Goal: Transaction & Acquisition: Obtain resource

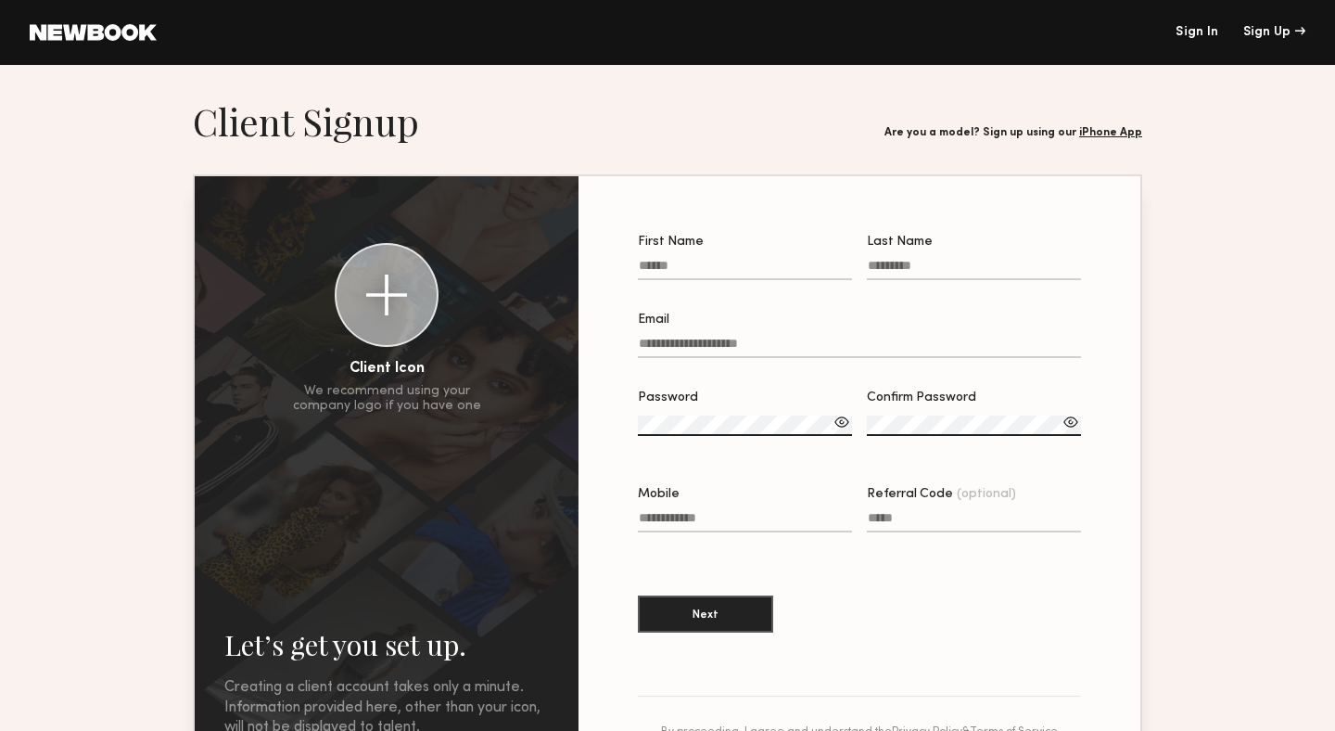
click at [673, 274] on input "First Name" at bounding box center [745, 269] width 214 height 21
click at [113, 26] on link at bounding box center [93, 32] width 127 height 17
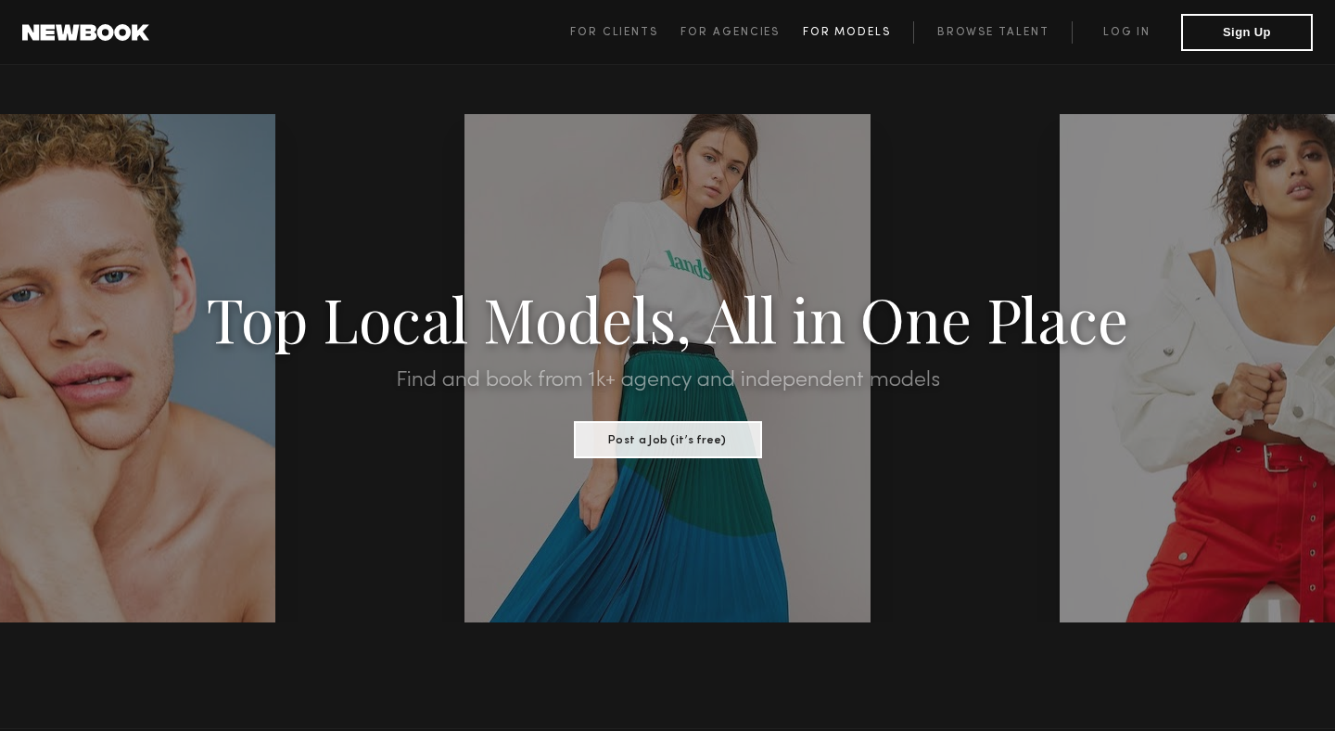
click at [876, 30] on span "For Models" at bounding box center [847, 32] width 88 height 11
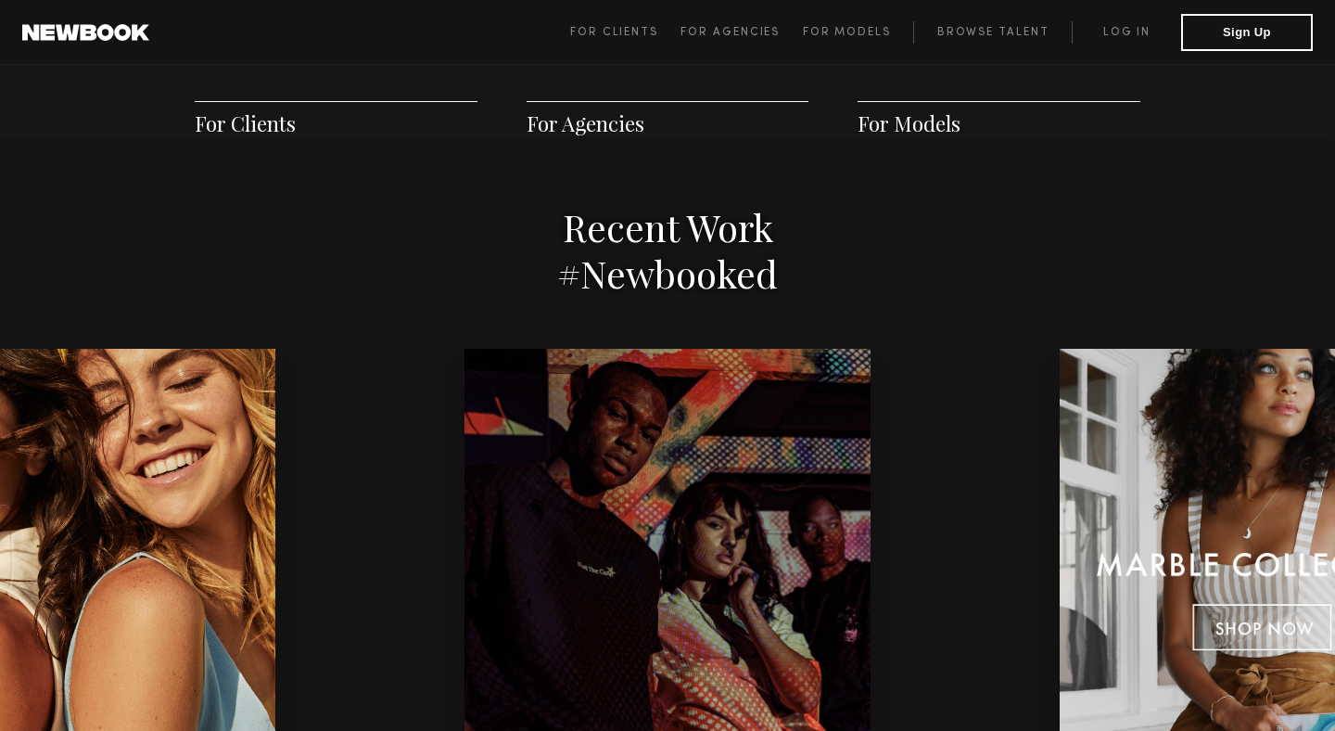
scroll to position [3655, 0]
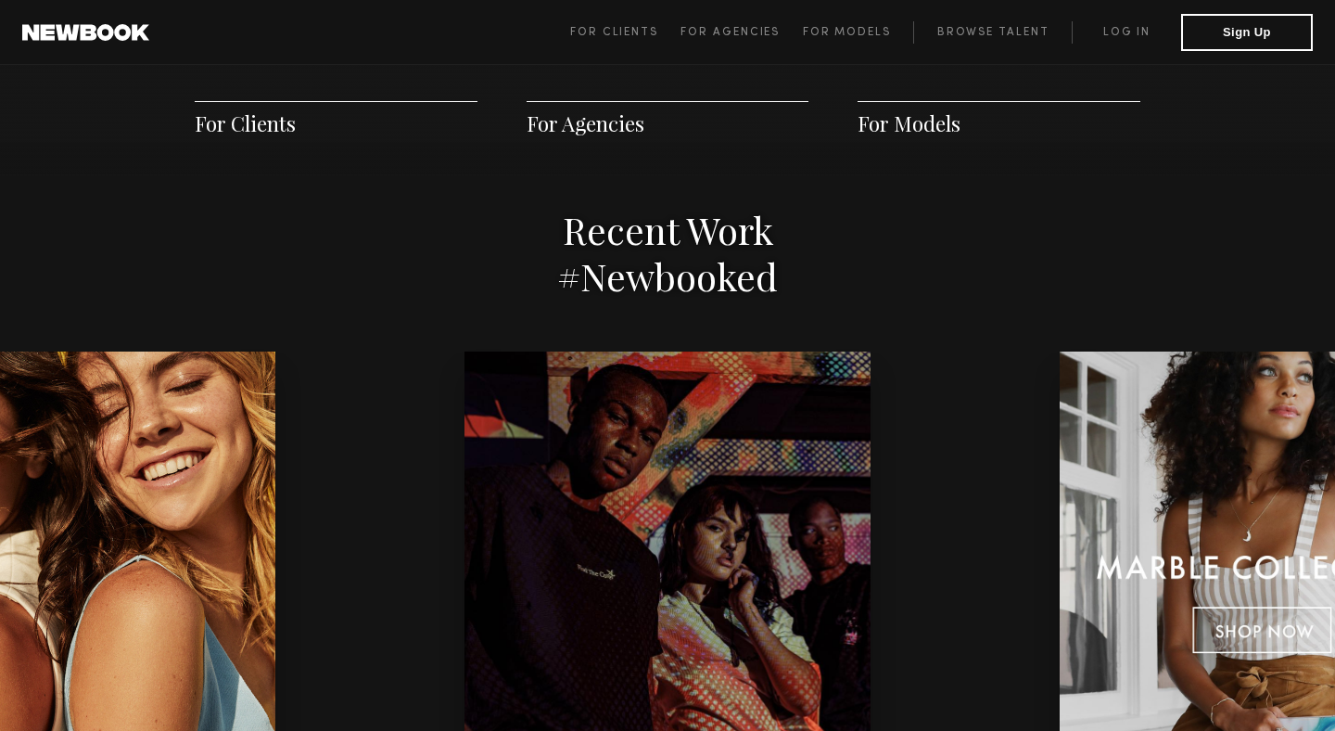
click at [934, 120] on span "For Models" at bounding box center [909, 123] width 103 height 28
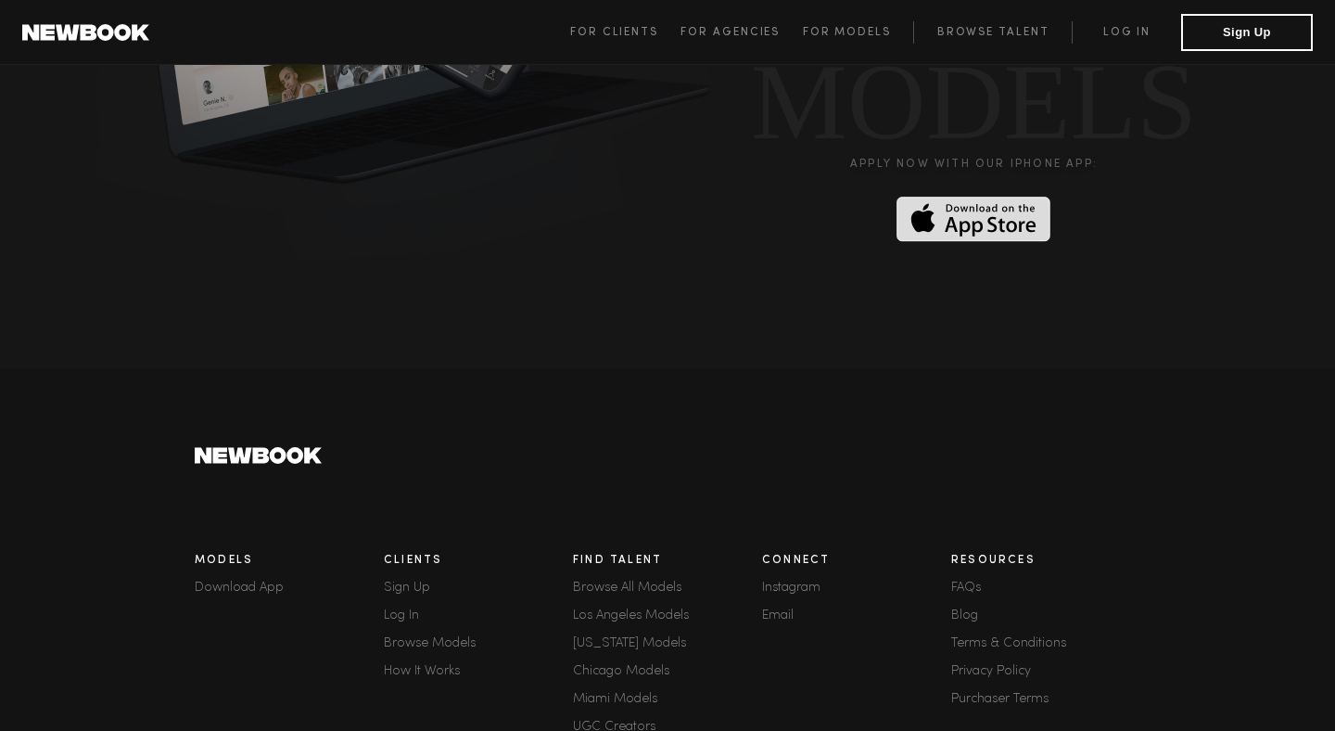
scroll to position [4892, 0]
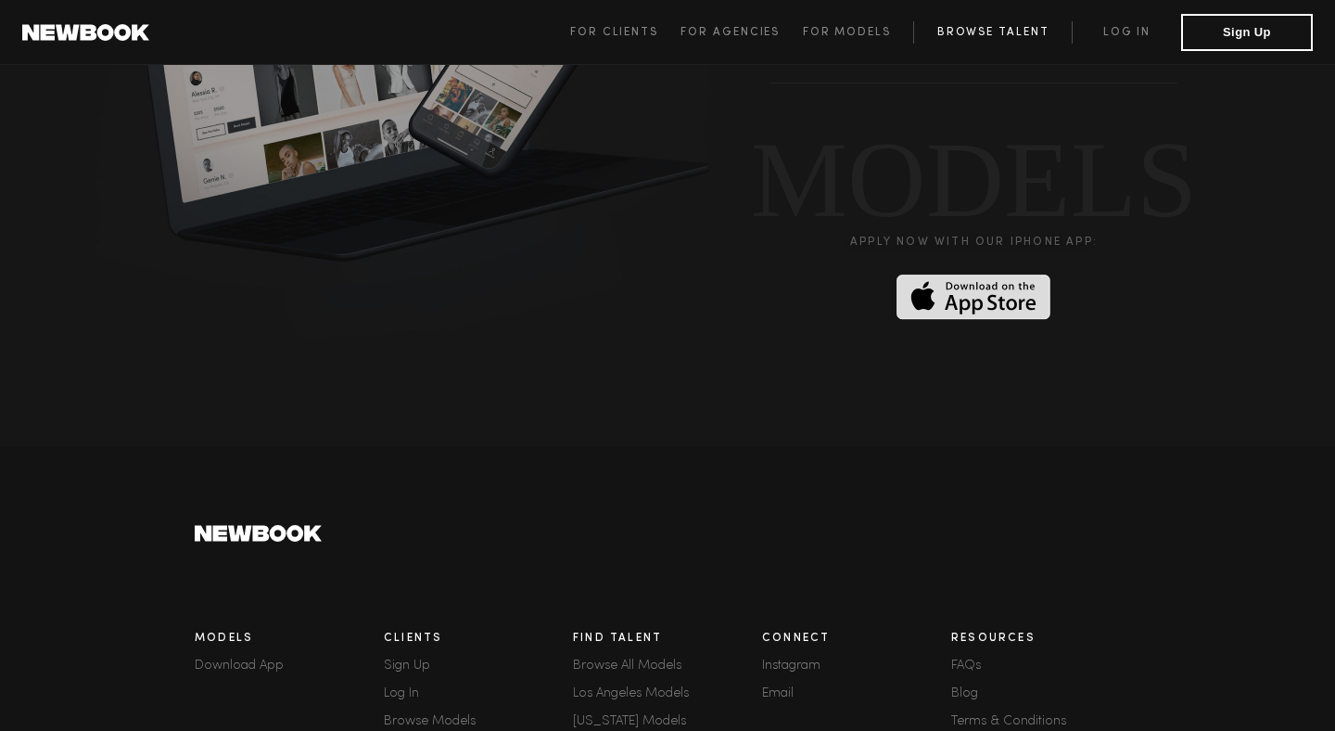
click at [997, 33] on link "Browse Talent" at bounding box center [992, 32] width 159 height 22
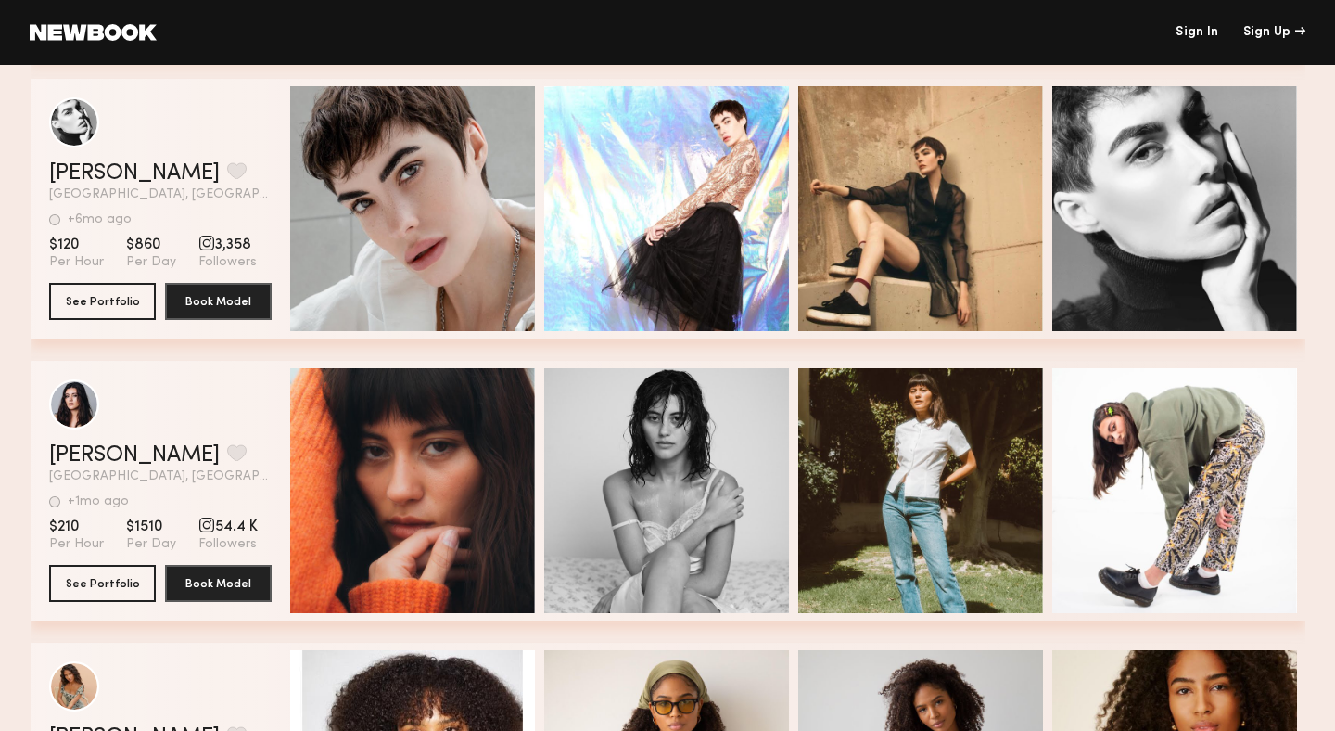
scroll to position [4821, 0]
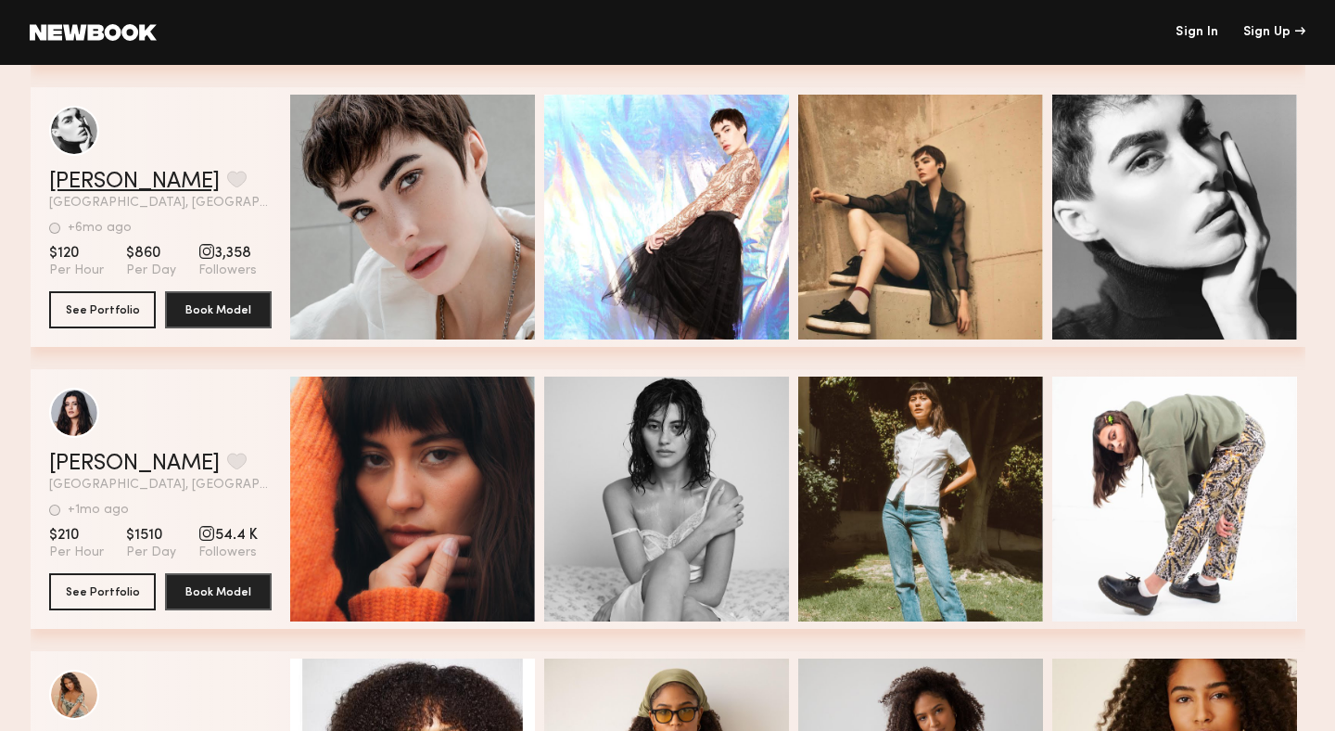
click at [110, 185] on link "[PERSON_NAME]" at bounding box center [134, 182] width 171 height 22
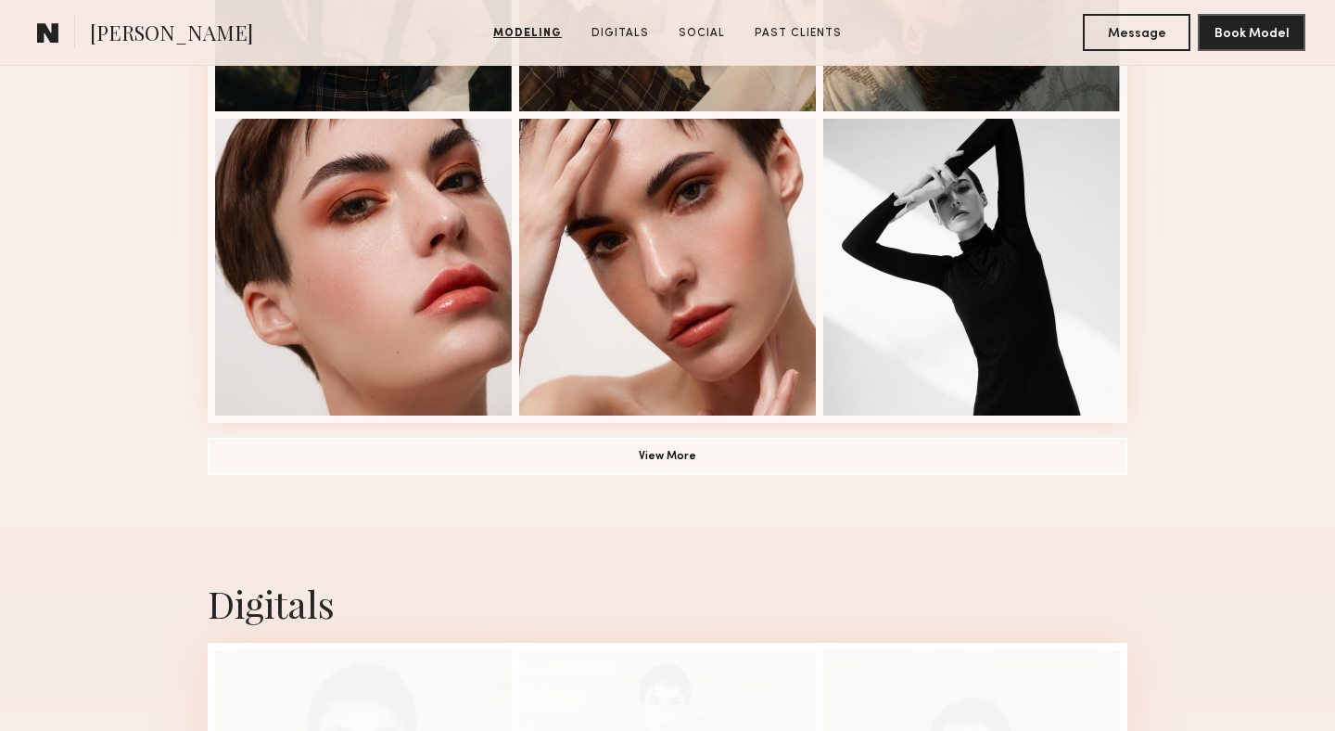
scroll to position [1345, 0]
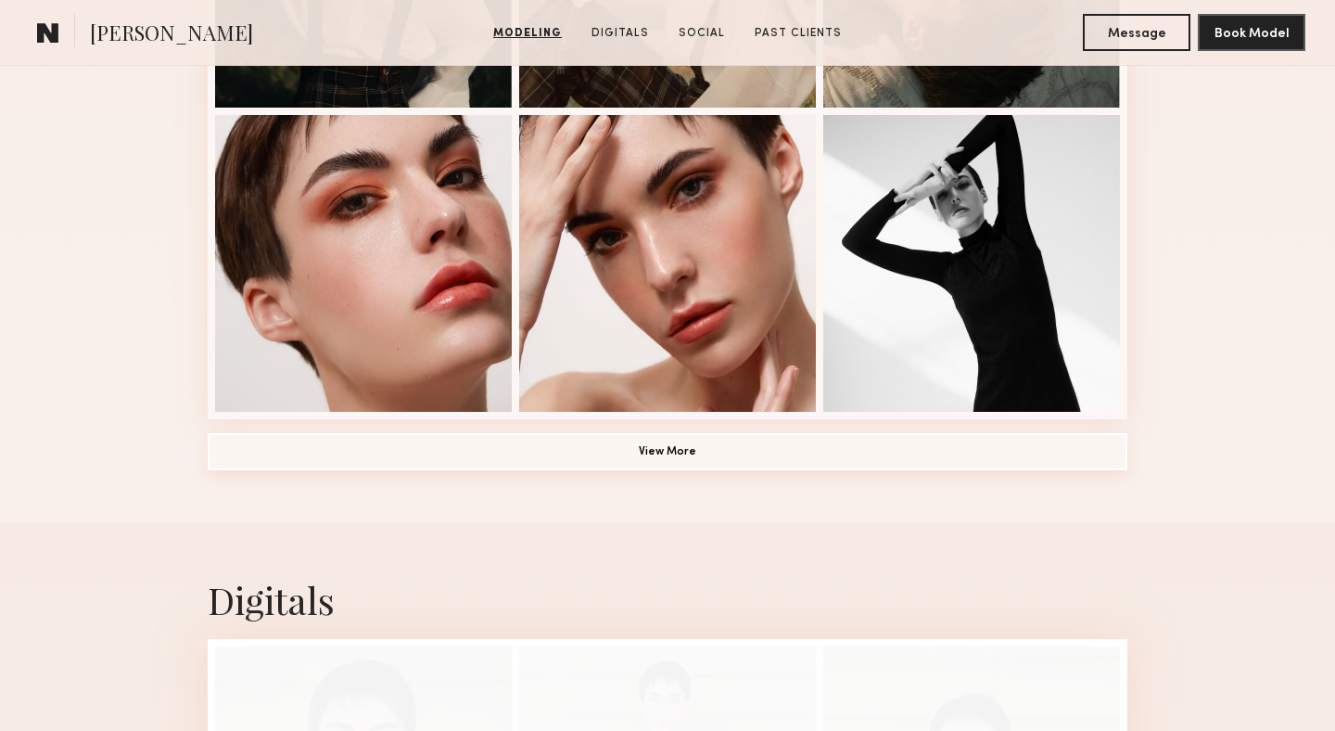
click at [681, 447] on button "View More" at bounding box center [668, 451] width 920 height 37
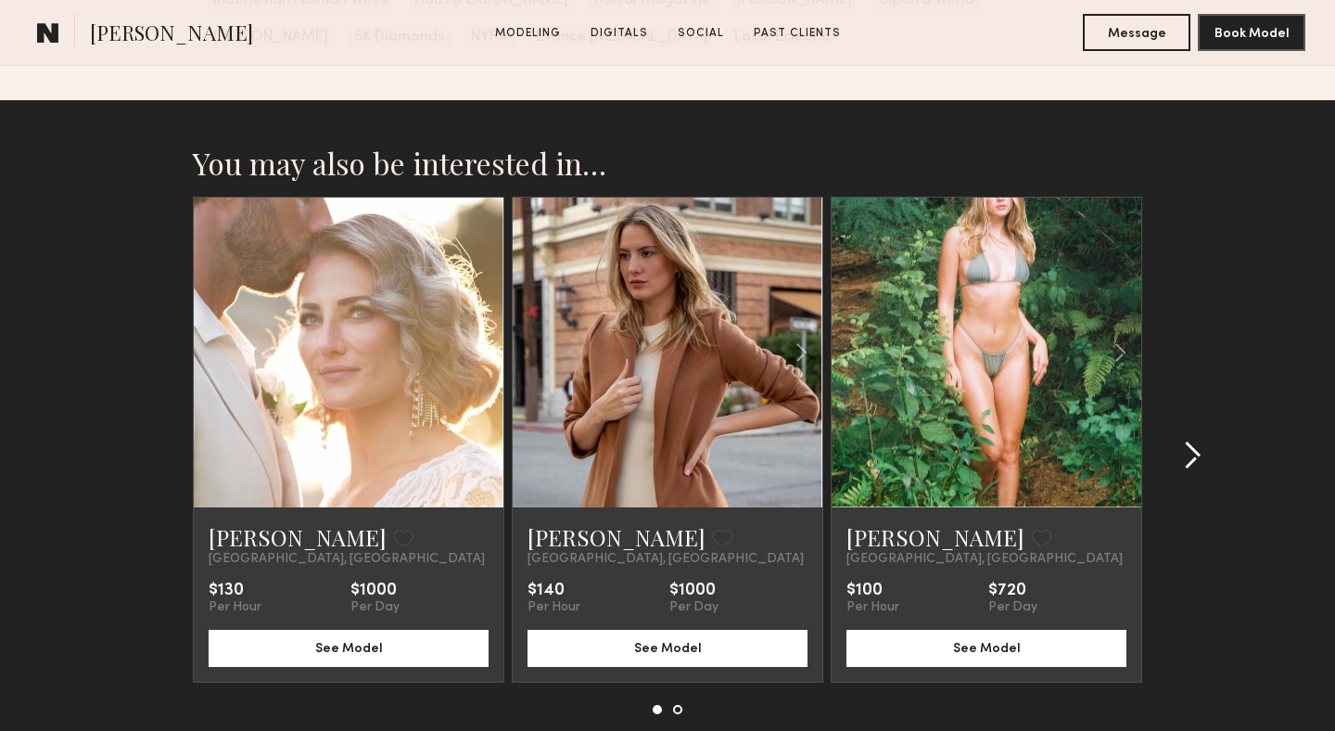
scroll to position [4728, 0]
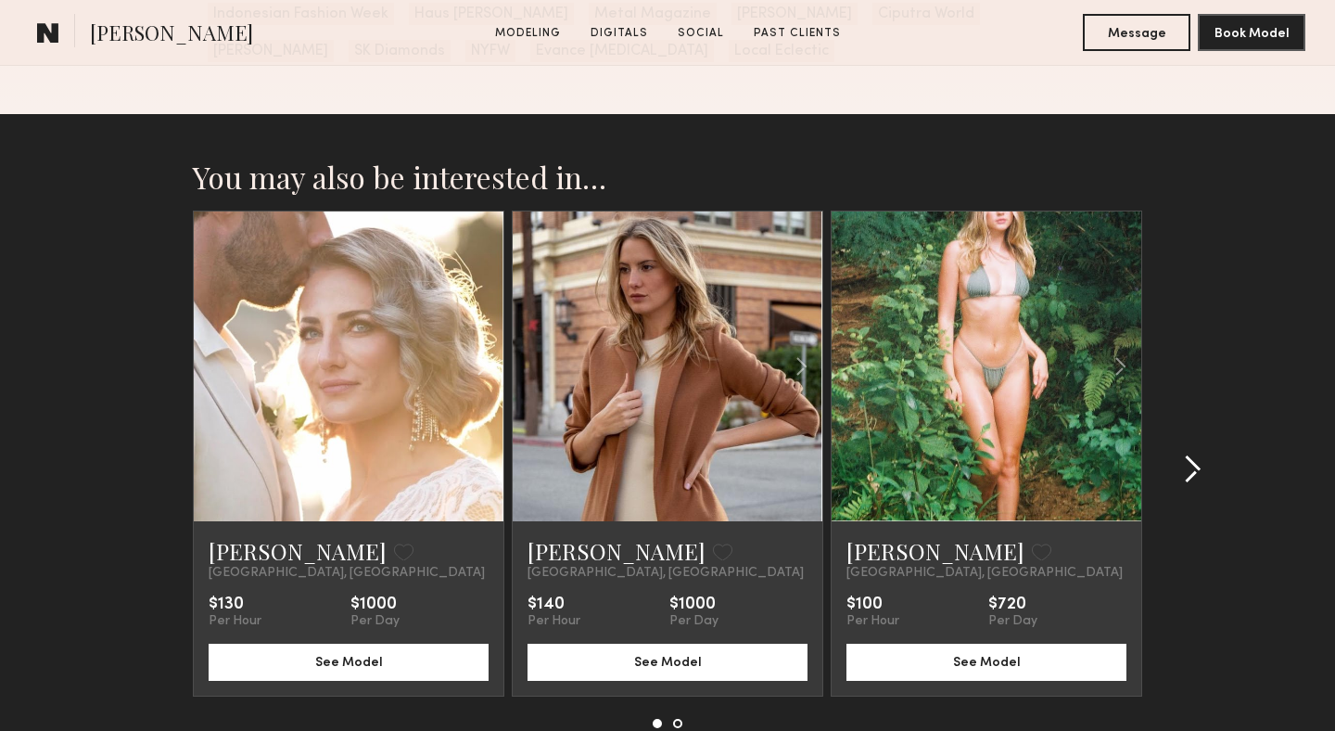
click at [1187, 473] on common-icon at bounding box center [1192, 469] width 19 height 30
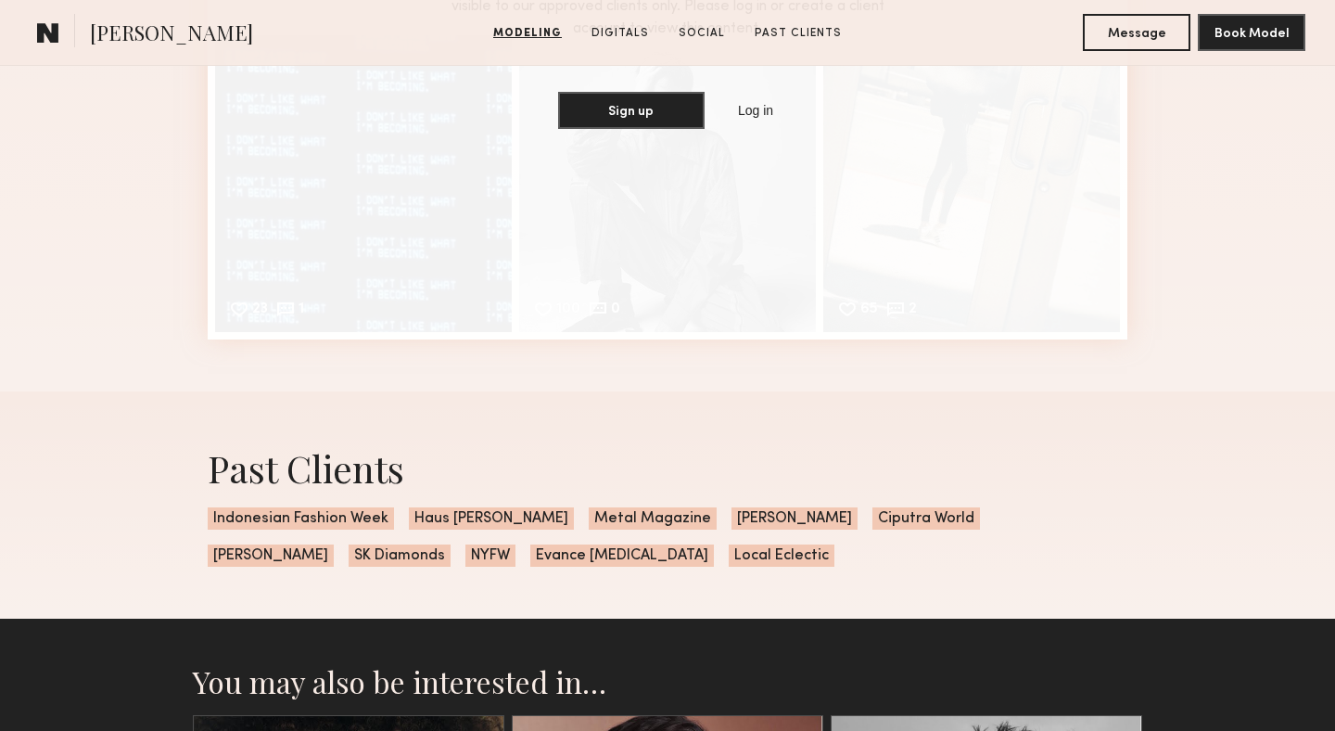
scroll to position [4861, 0]
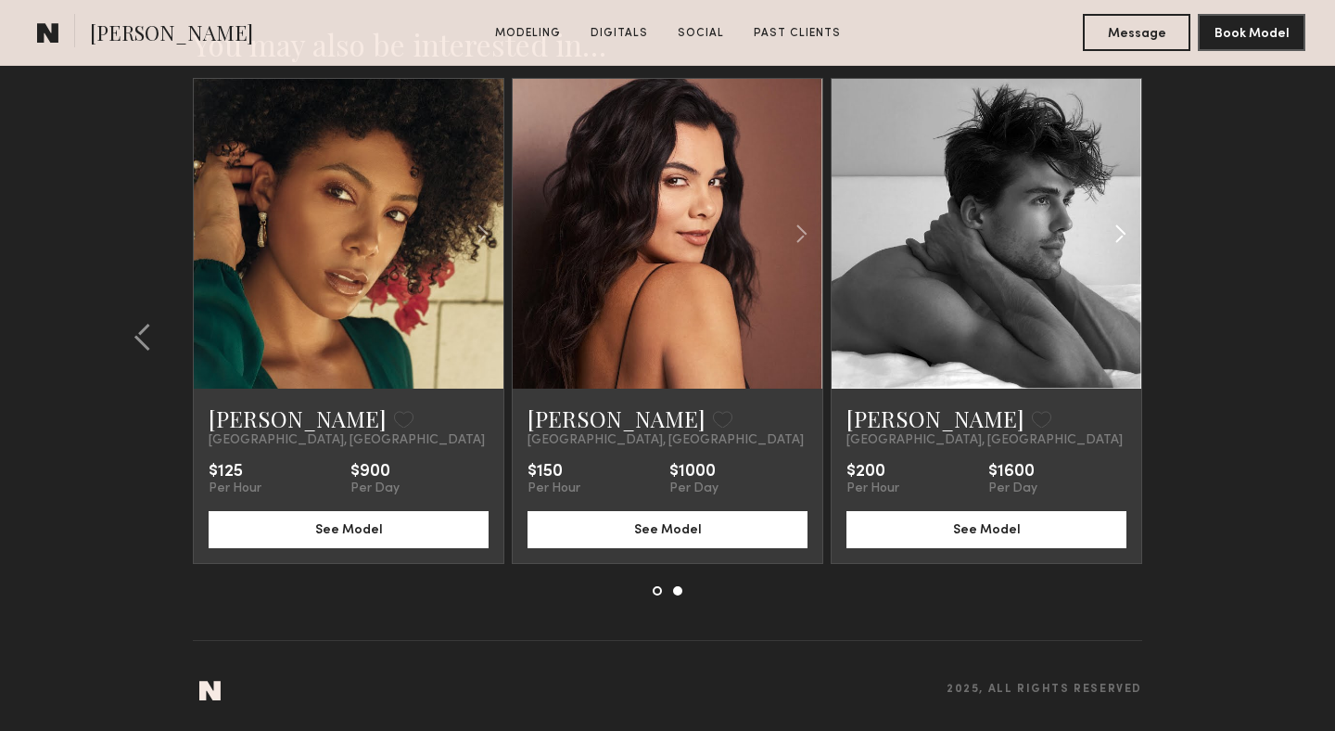
click at [1117, 236] on common-icon at bounding box center [1120, 233] width 27 height 35
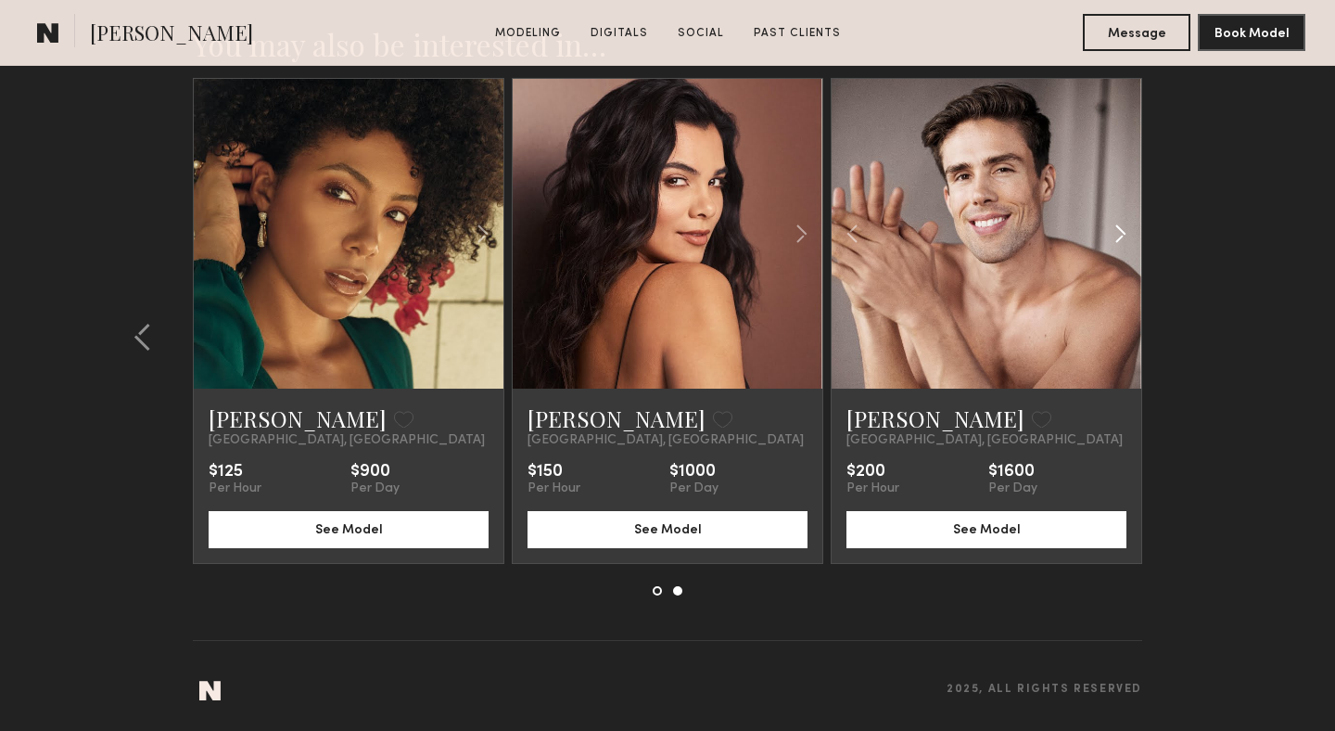
click at [1117, 236] on common-icon at bounding box center [1120, 233] width 27 height 35
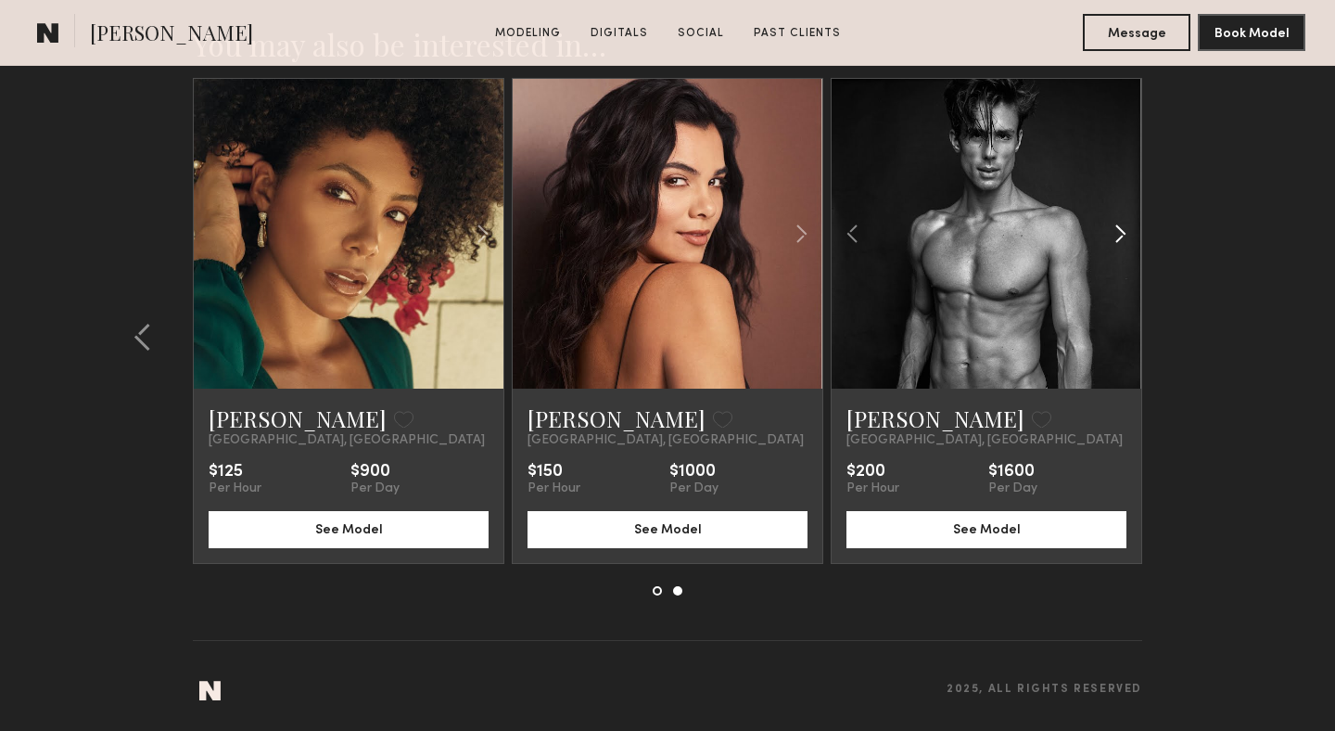
click at [1117, 236] on common-icon at bounding box center [1120, 233] width 27 height 35
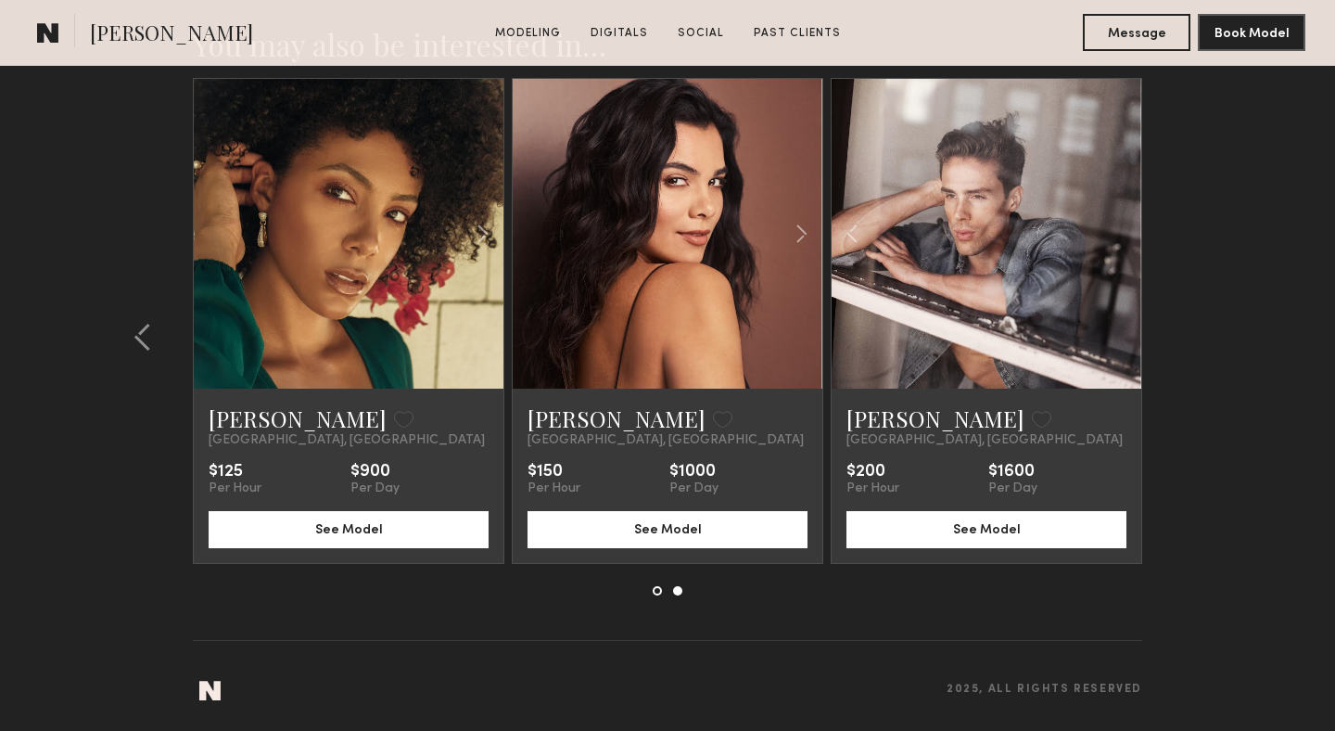
click at [1117, 236] on div at bounding box center [987, 234] width 310 height 310
click at [804, 240] on common-icon at bounding box center [801, 233] width 27 height 35
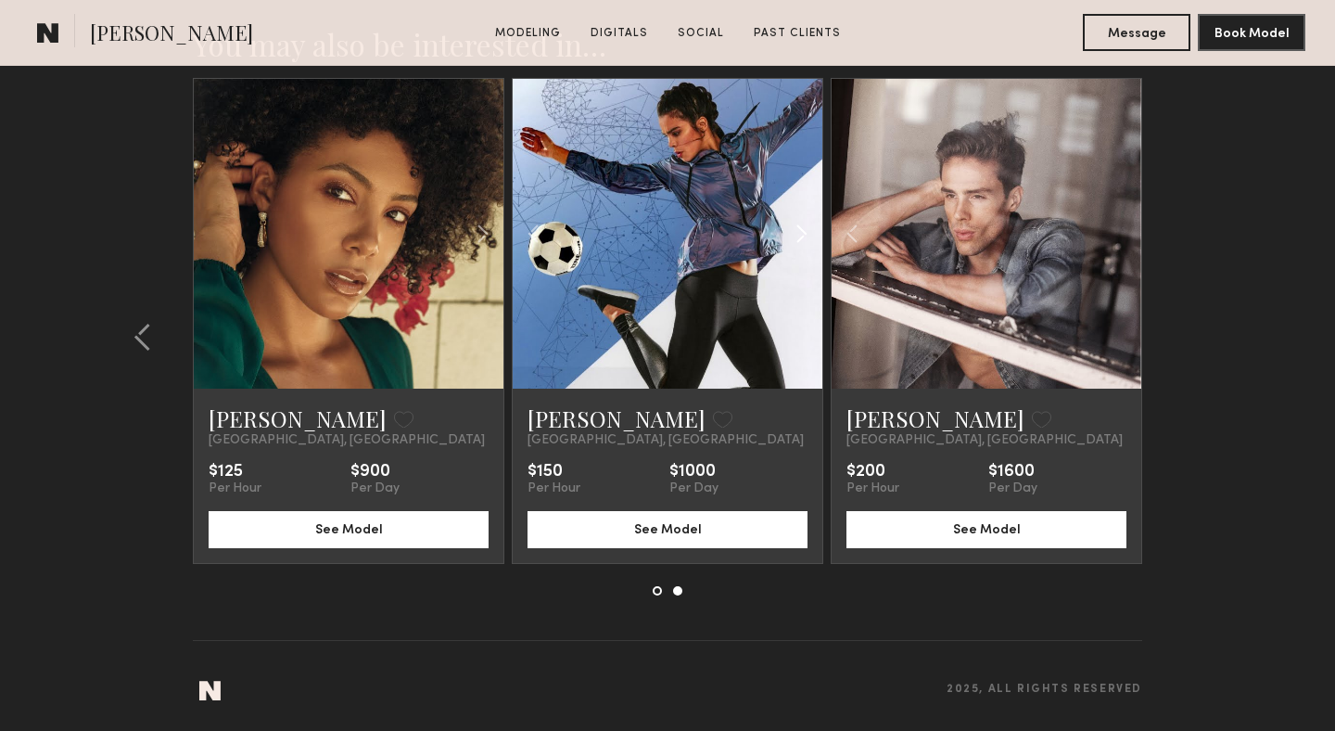
click at [804, 240] on common-icon at bounding box center [801, 233] width 27 height 35
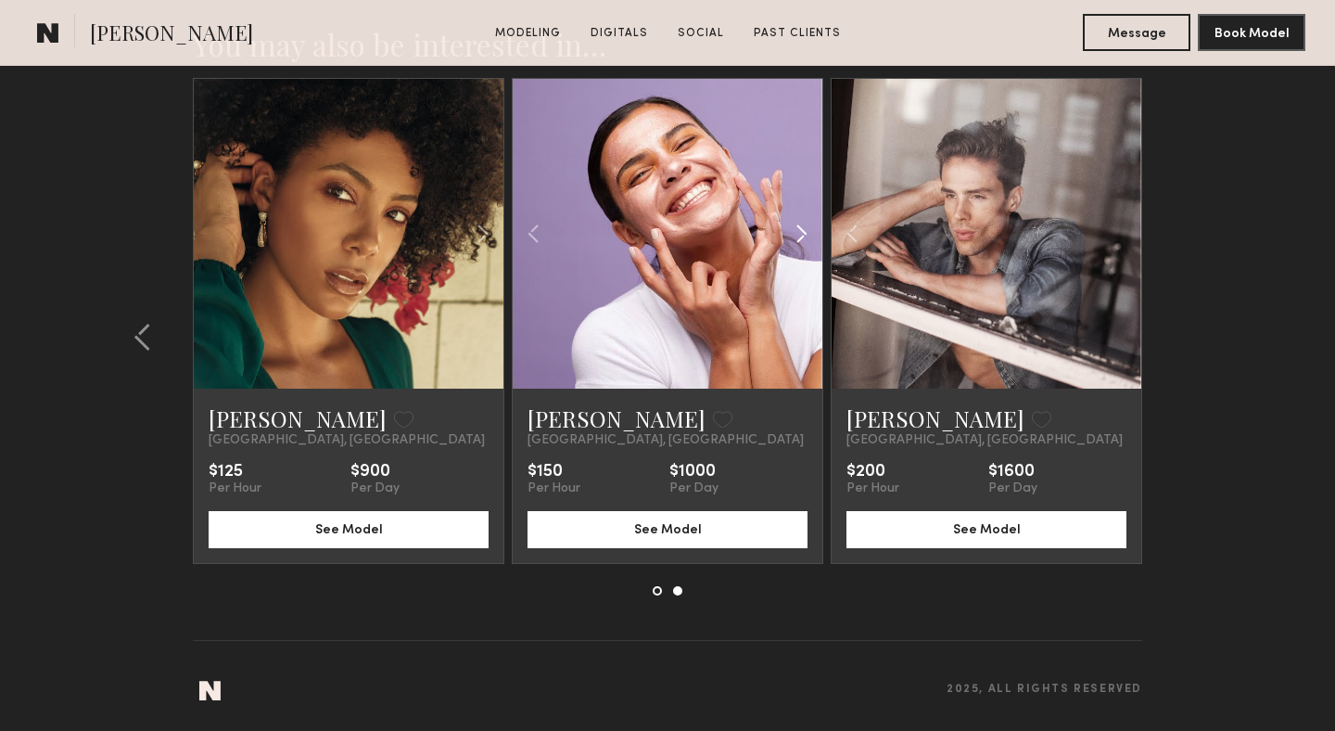
click at [804, 240] on common-icon at bounding box center [801, 233] width 27 height 35
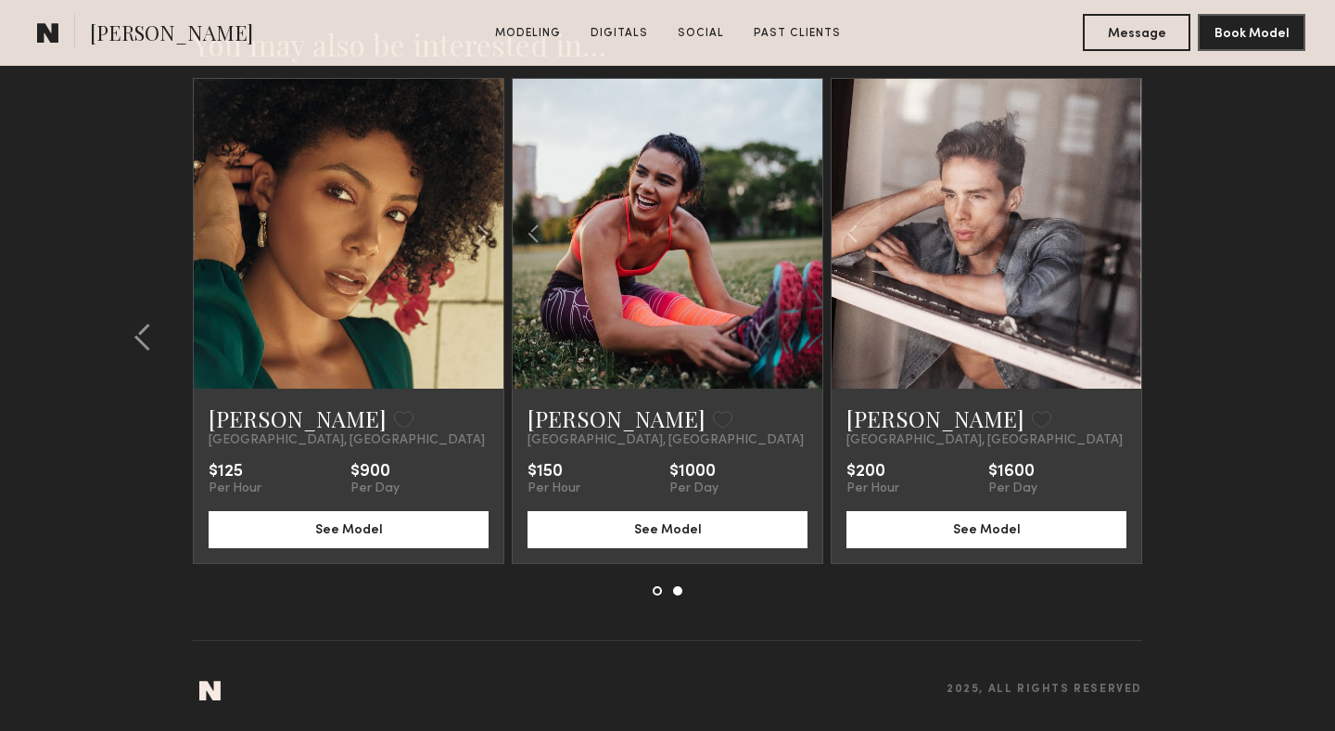
click at [804, 240] on div at bounding box center [668, 234] width 310 height 310
click at [486, 228] on common-icon at bounding box center [482, 233] width 27 height 35
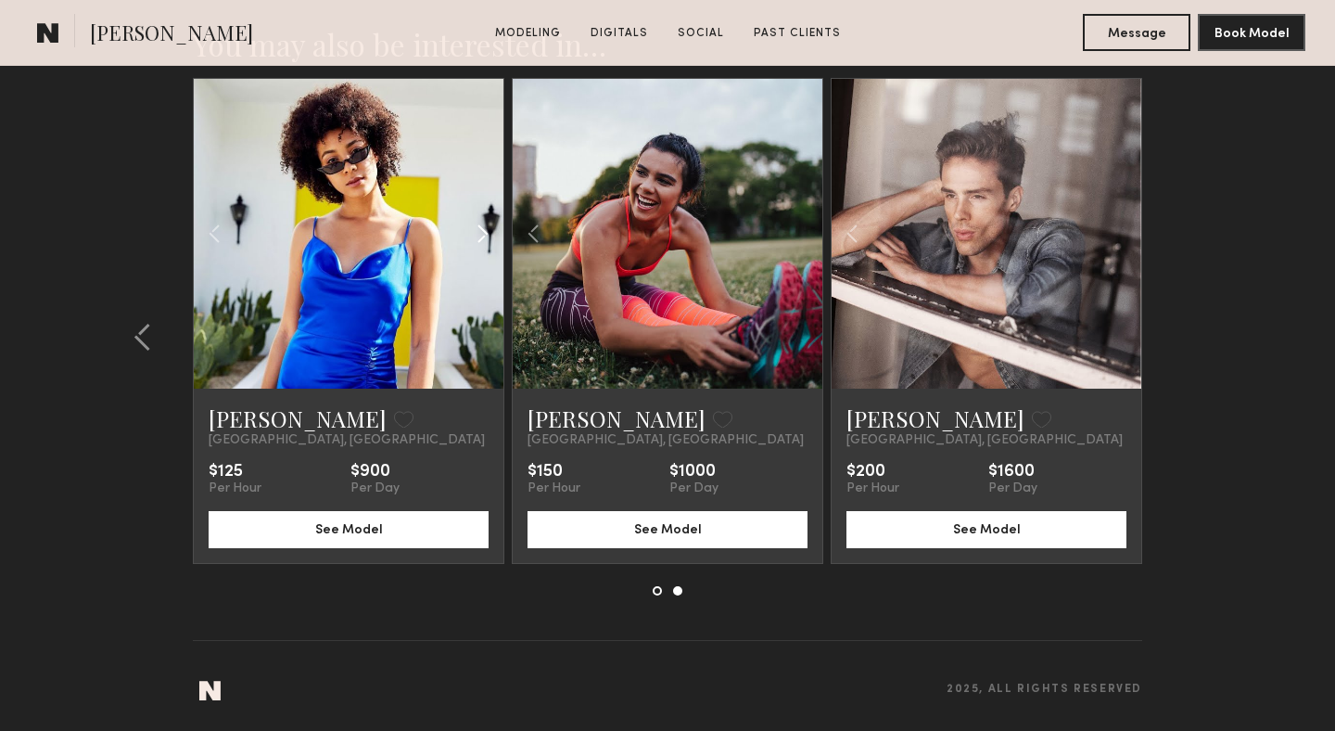
click at [486, 228] on common-icon at bounding box center [482, 233] width 27 height 35
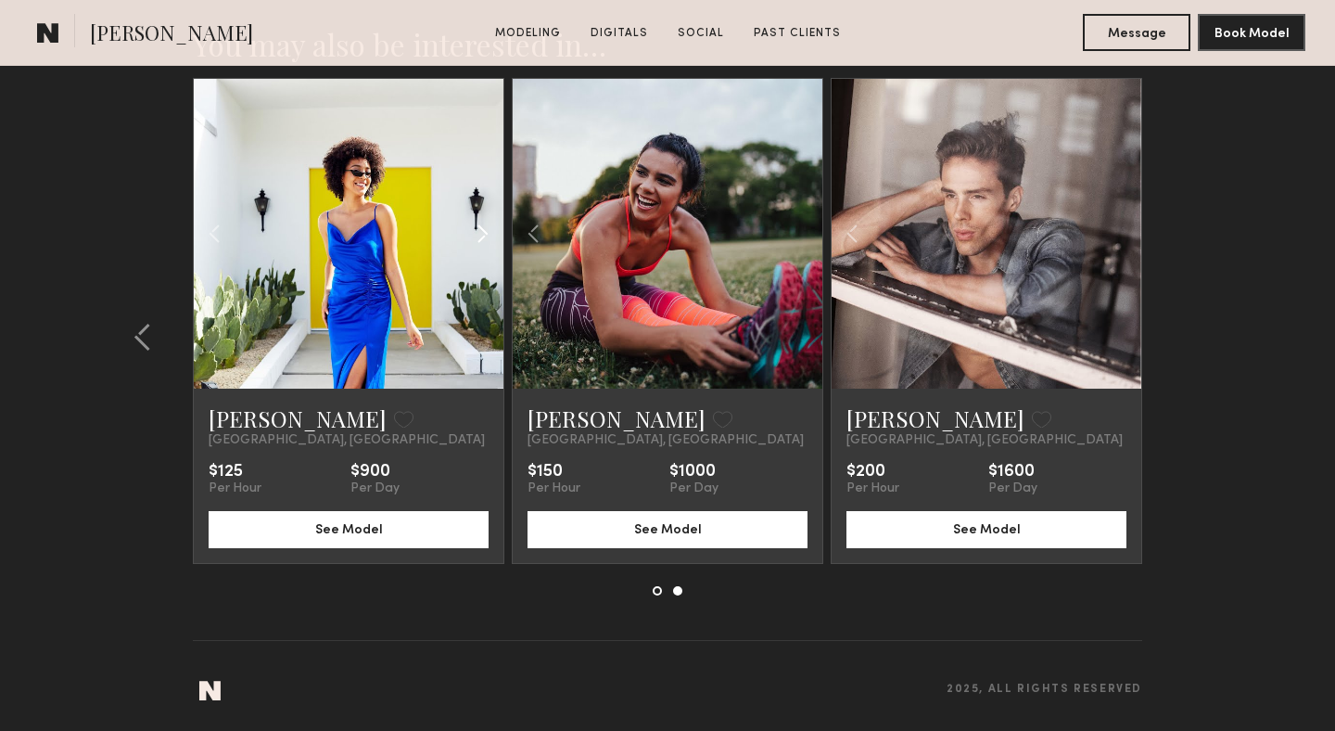
click at [486, 228] on common-icon at bounding box center [482, 233] width 27 height 35
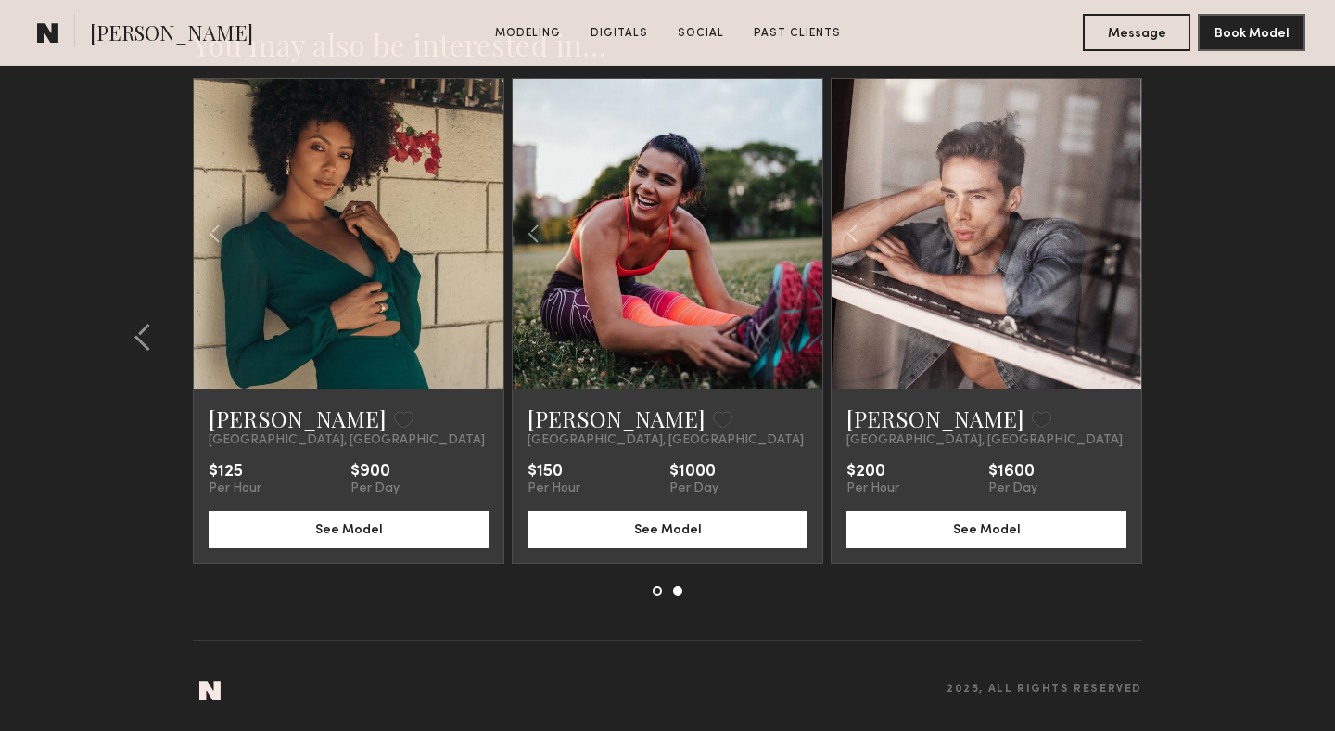
click at [486, 228] on div at bounding box center [349, 234] width 310 height 310
click at [150, 335] on common-icon at bounding box center [143, 337] width 19 height 30
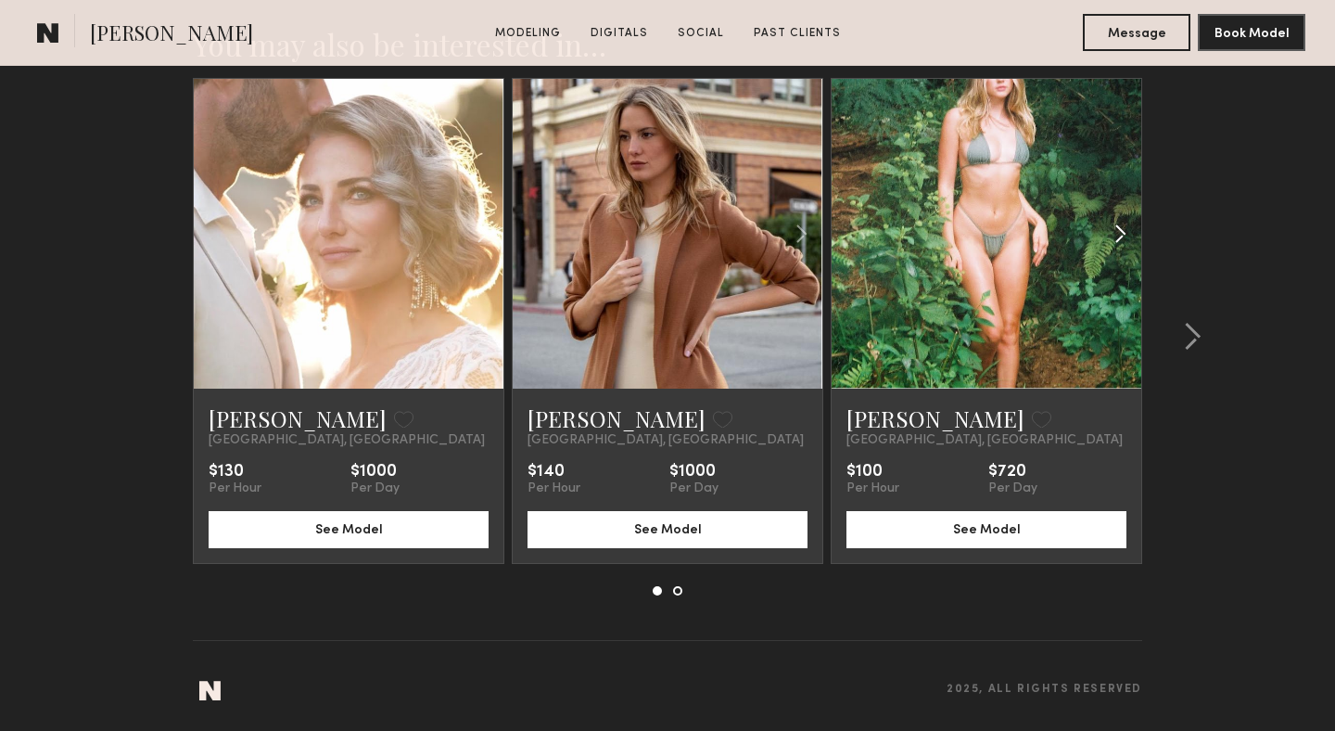
click at [1114, 229] on common-icon at bounding box center [1120, 233] width 27 height 35
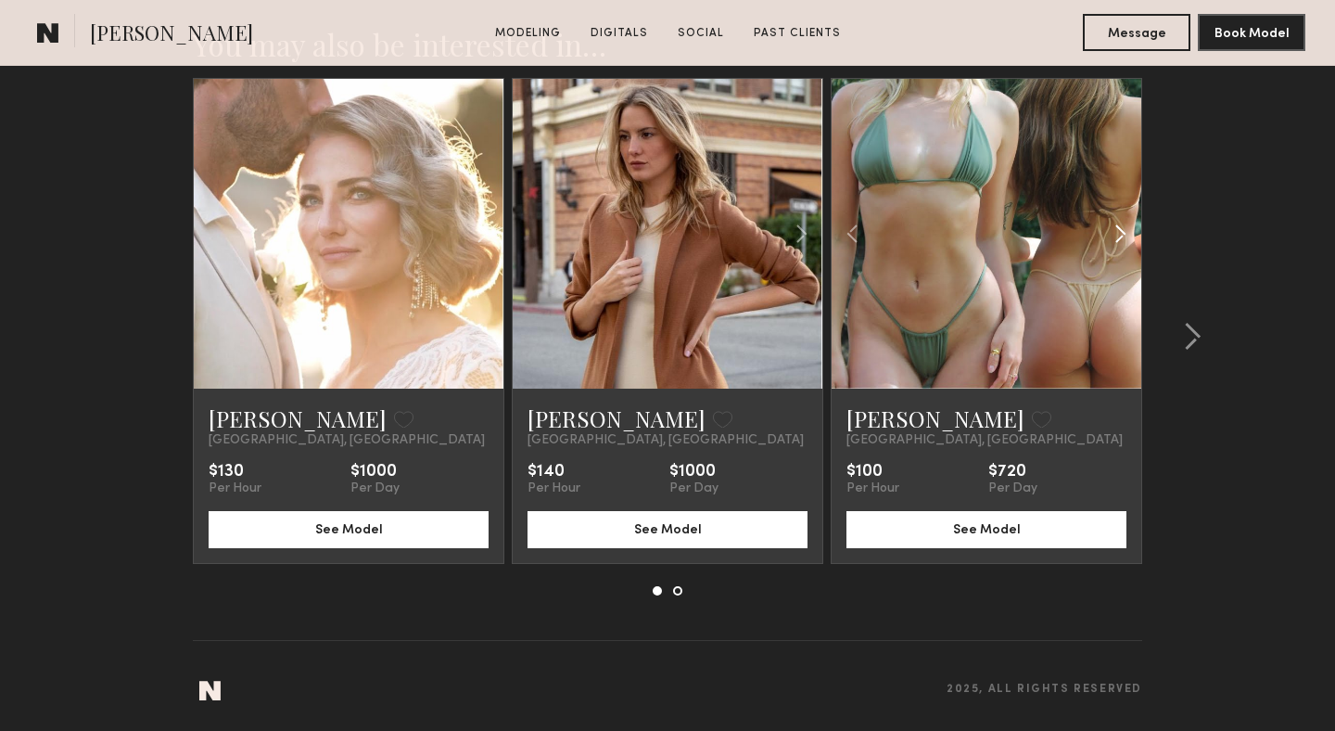
click at [1117, 231] on common-icon at bounding box center [1120, 233] width 27 height 35
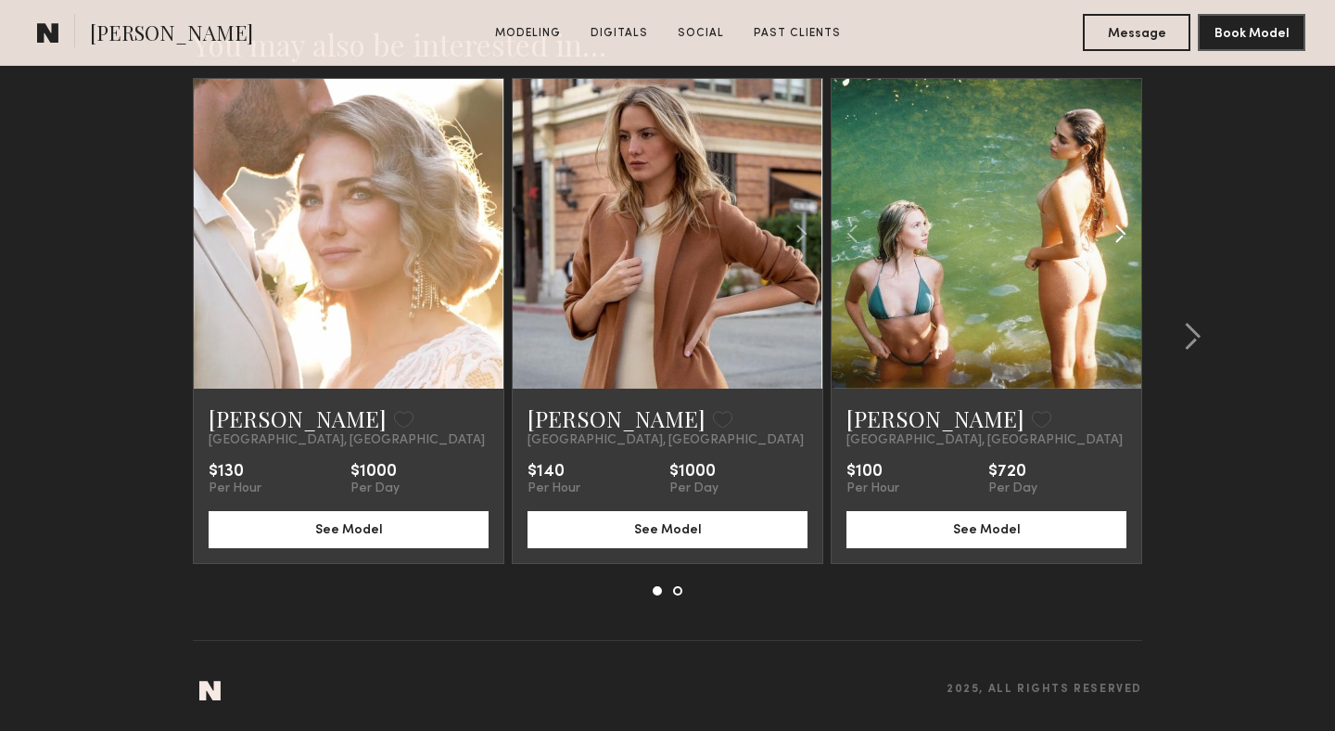
click at [1117, 231] on common-icon at bounding box center [1120, 233] width 27 height 35
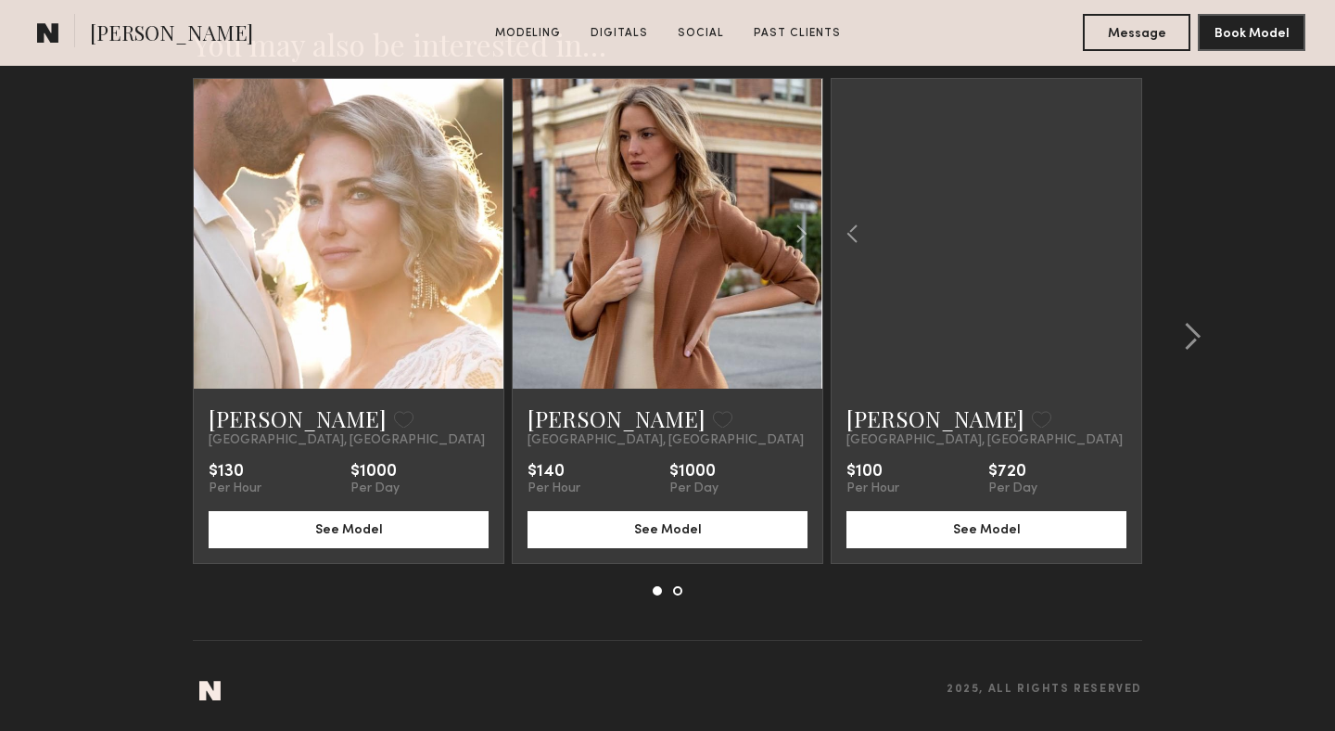
click at [1117, 231] on div at bounding box center [987, 234] width 310 height 310
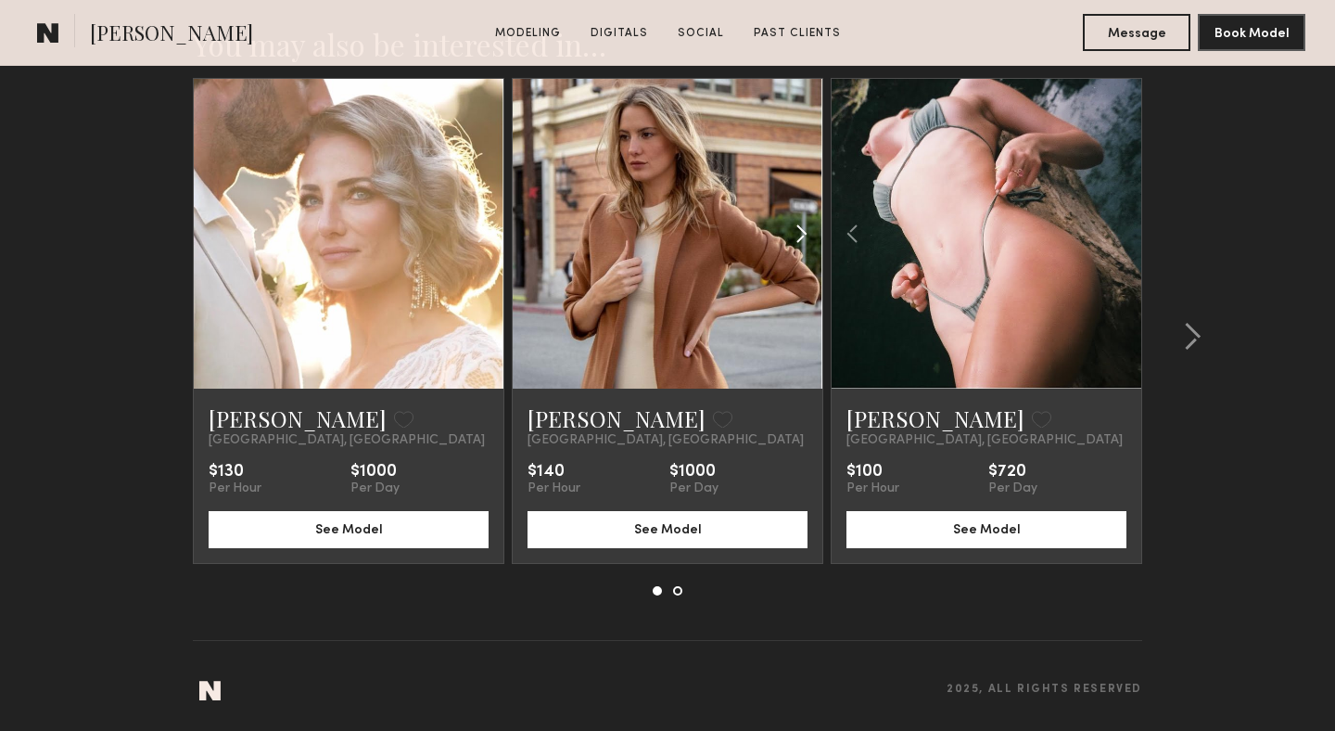
click at [795, 233] on common-icon at bounding box center [801, 233] width 27 height 35
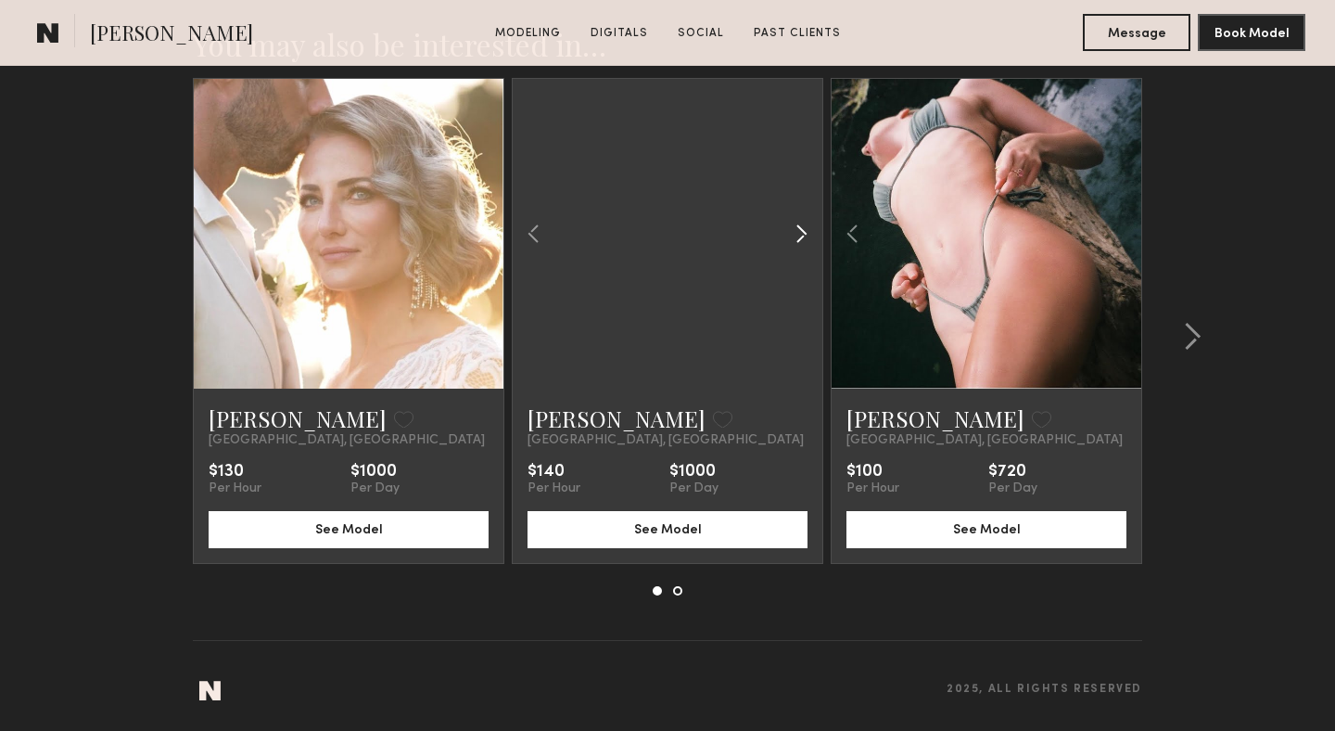
click at [795, 233] on common-icon at bounding box center [801, 233] width 27 height 35
click at [795, 233] on div at bounding box center [668, 234] width 310 height 310
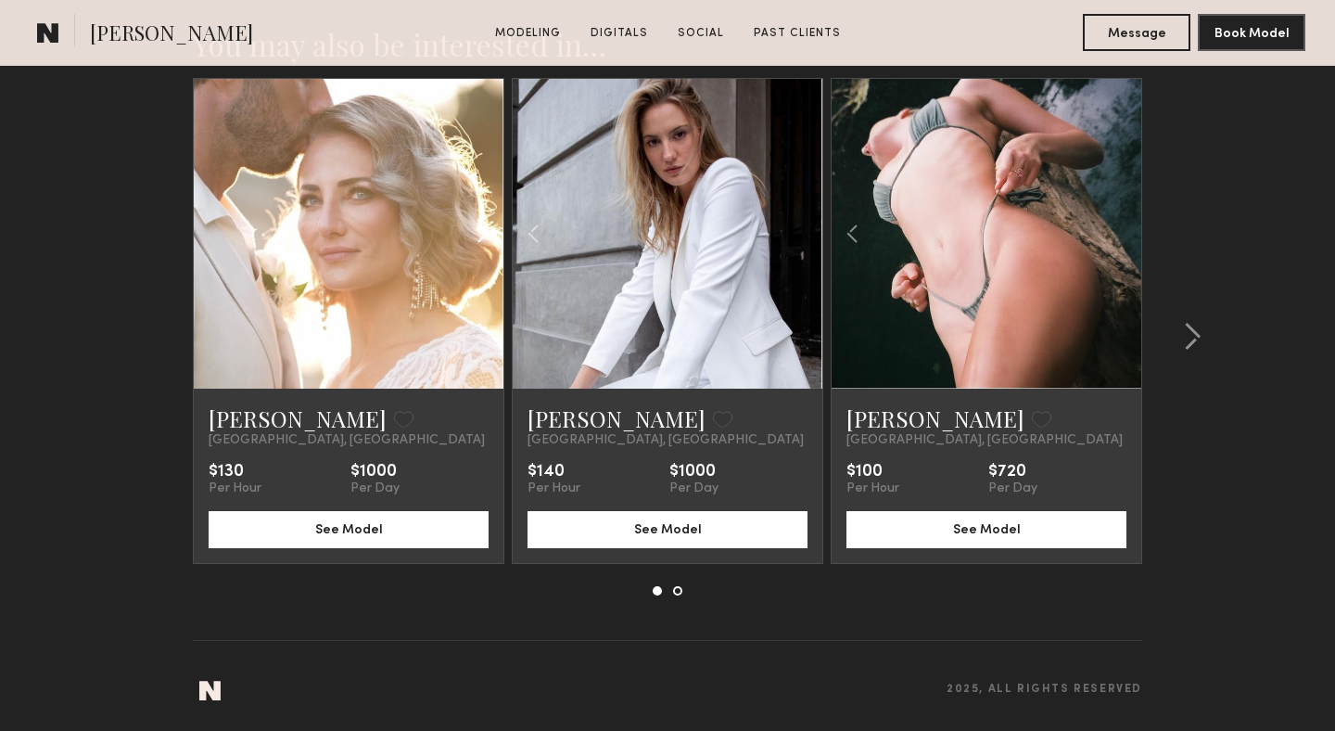
click at [487, 235] on common-icon at bounding box center [482, 233] width 27 height 35
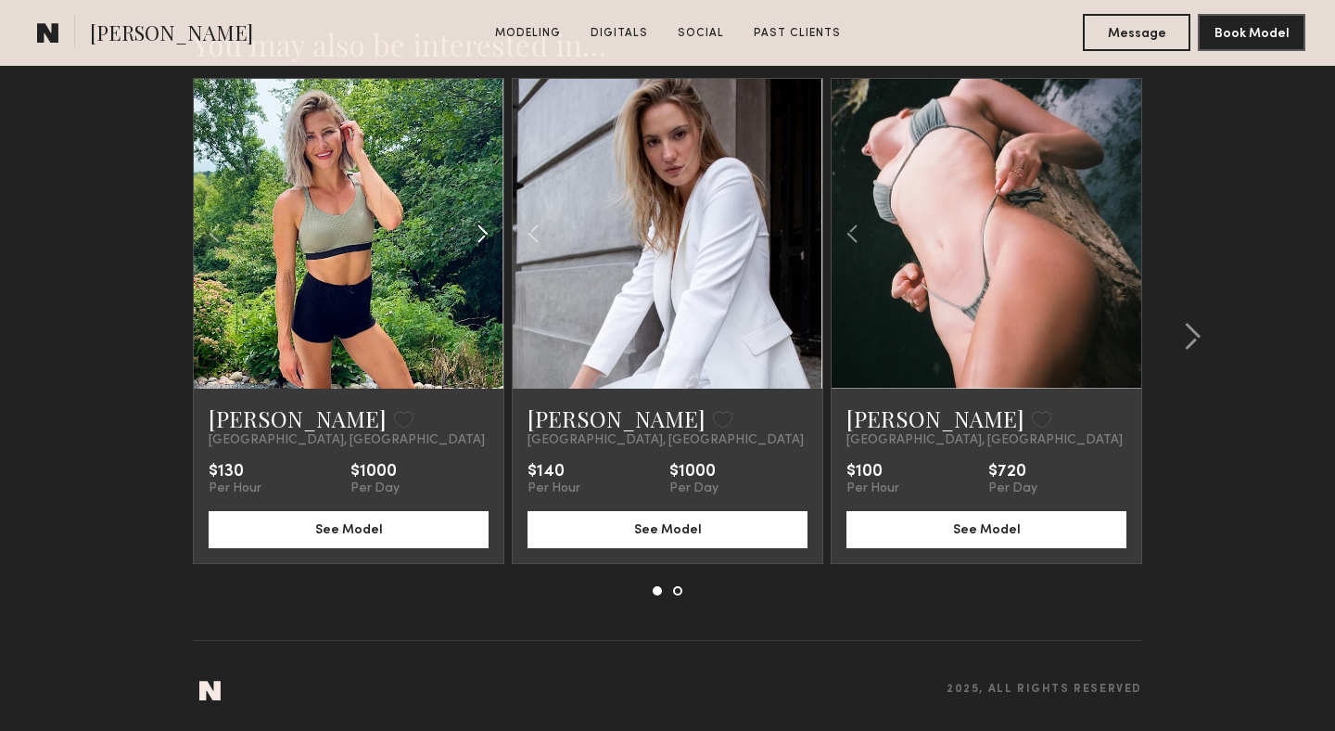
click at [487, 235] on common-icon at bounding box center [482, 233] width 27 height 35
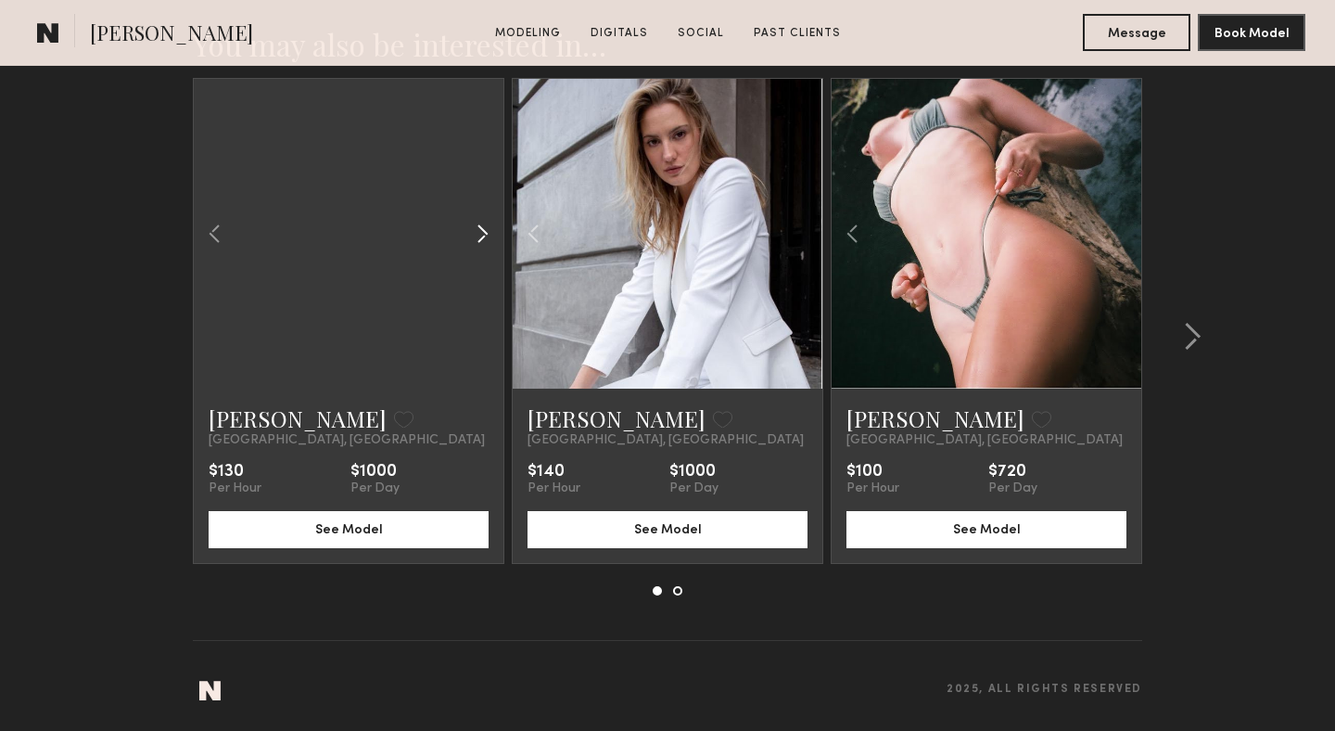
click at [487, 235] on common-icon at bounding box center [482, 233] width 27 height 35
click at [487, 235] on div at bounding box center [349, 234] width 310 height 310
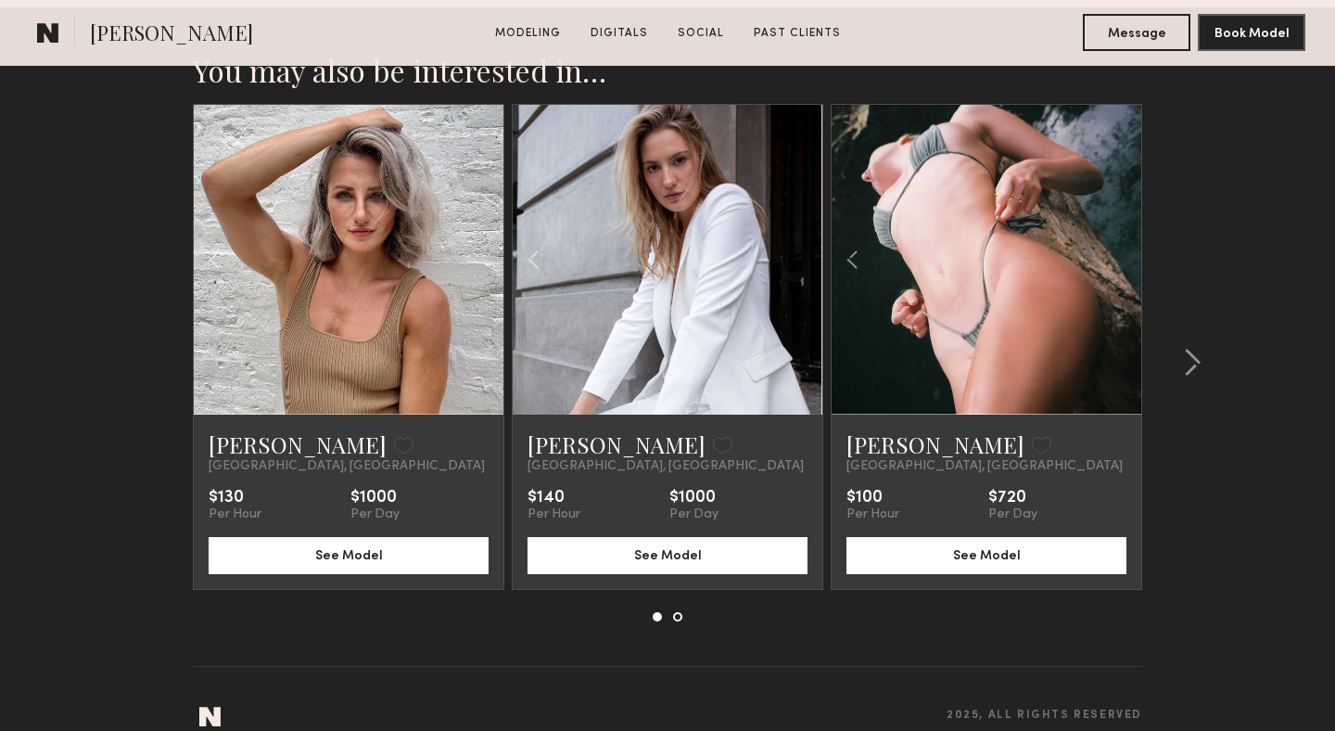
scroll to position [4841, 0]
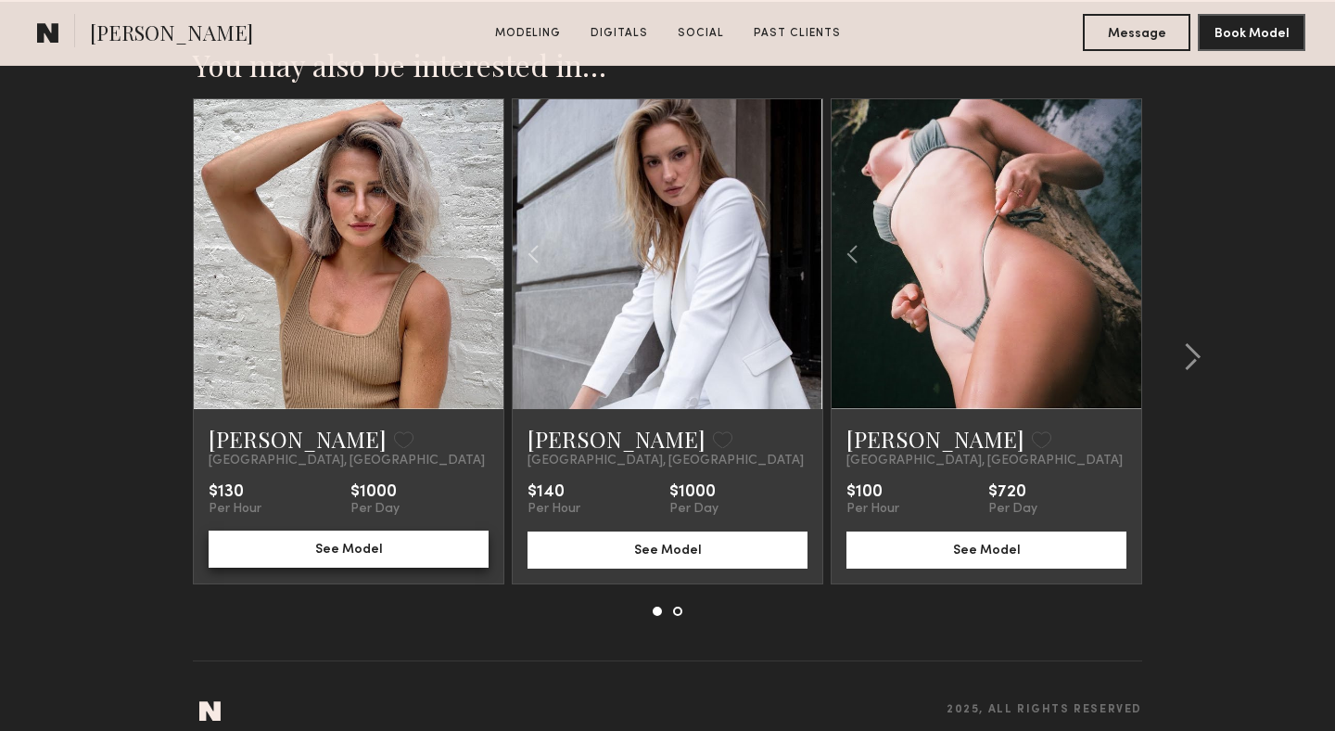
click at [344, 553] on button "See Model" at bounding box center [349, 548] width 280 height 37
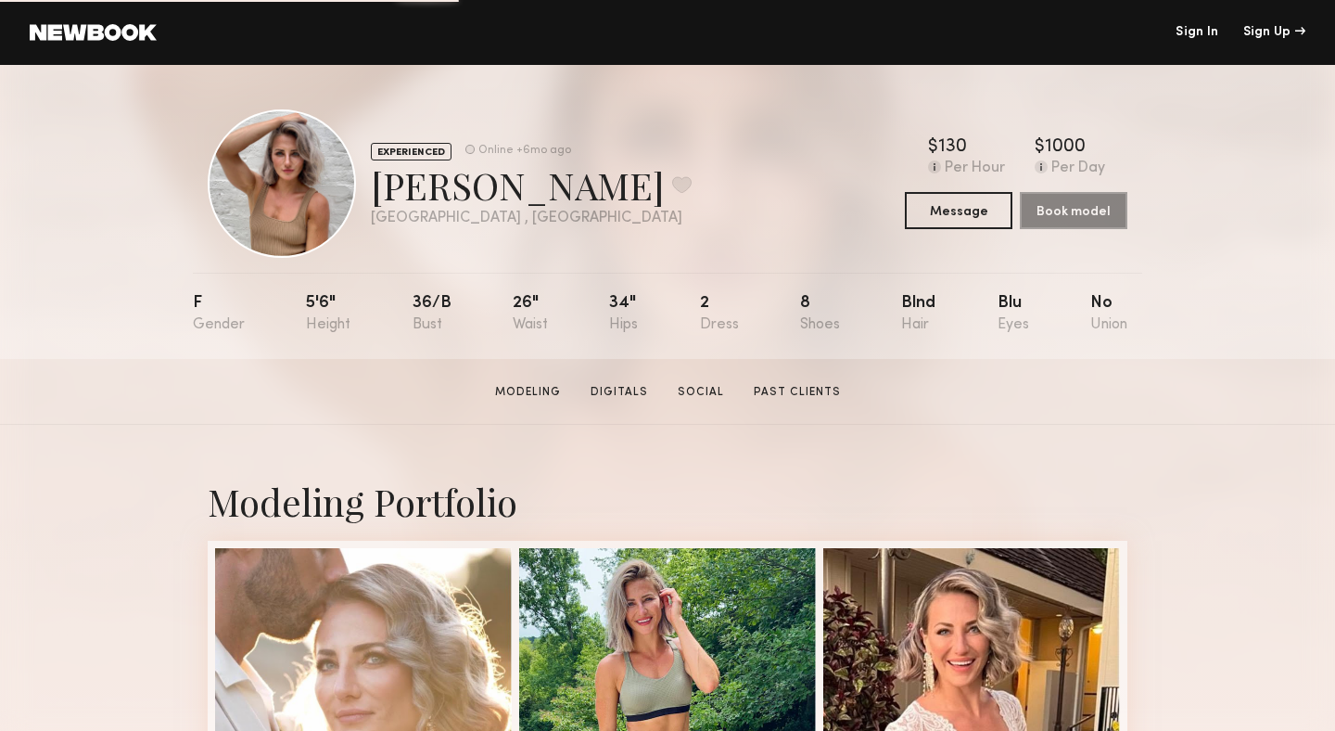
click at [801, 401] on section "Amber A. Modeling Digitals Social Past Clients Message Book Model" at bounding box center [667, 392] width 1335 height 66
click at [804, 389] on link "Past Clients" at bounding box center [797, 392] width 102 height 17
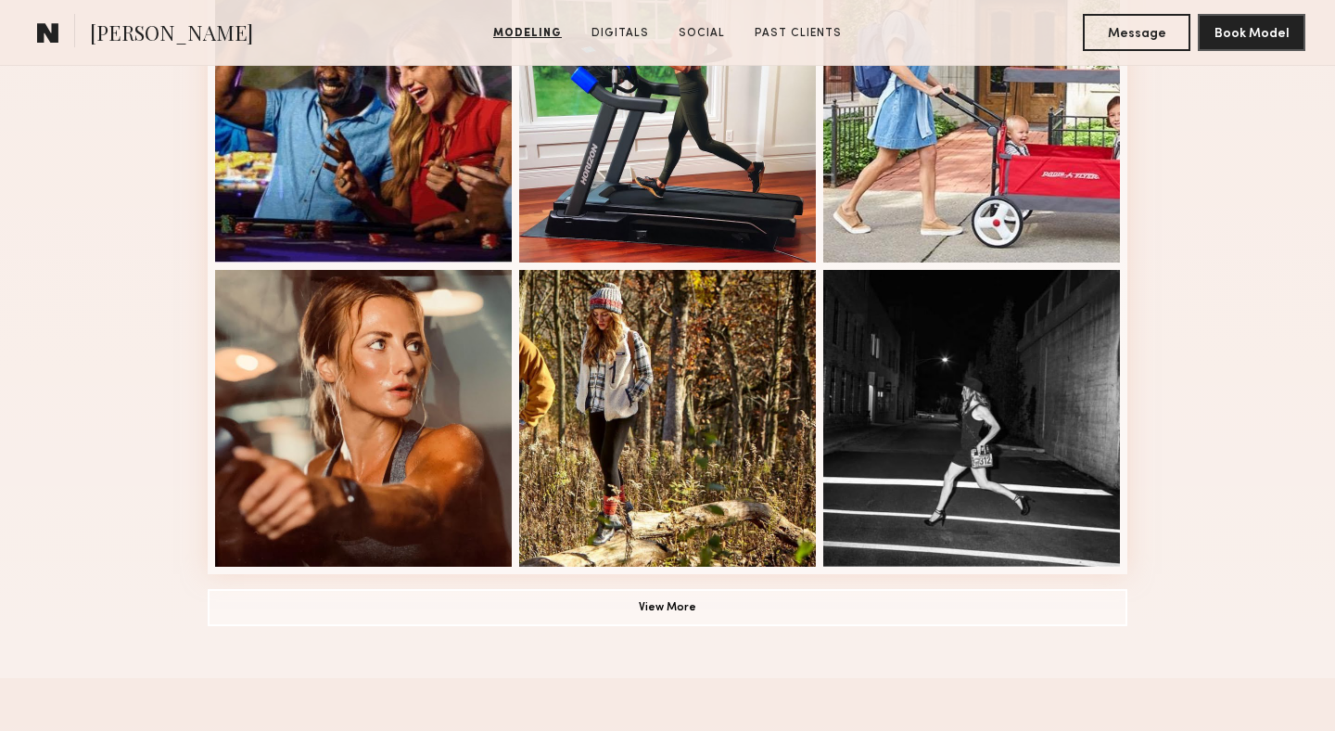
scroll to position [1191, 0]
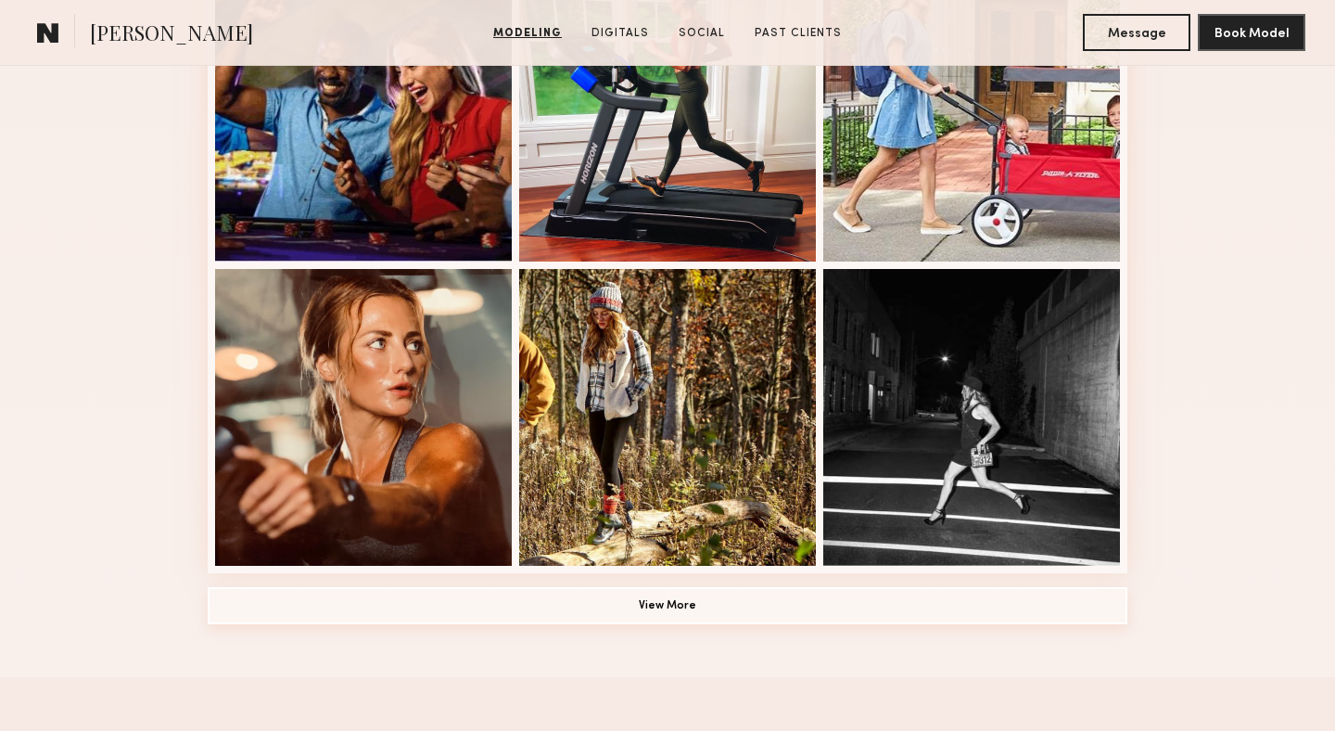
click at [680, 602] on button "View More" at bounding box center [668, 605] width 920 height 37
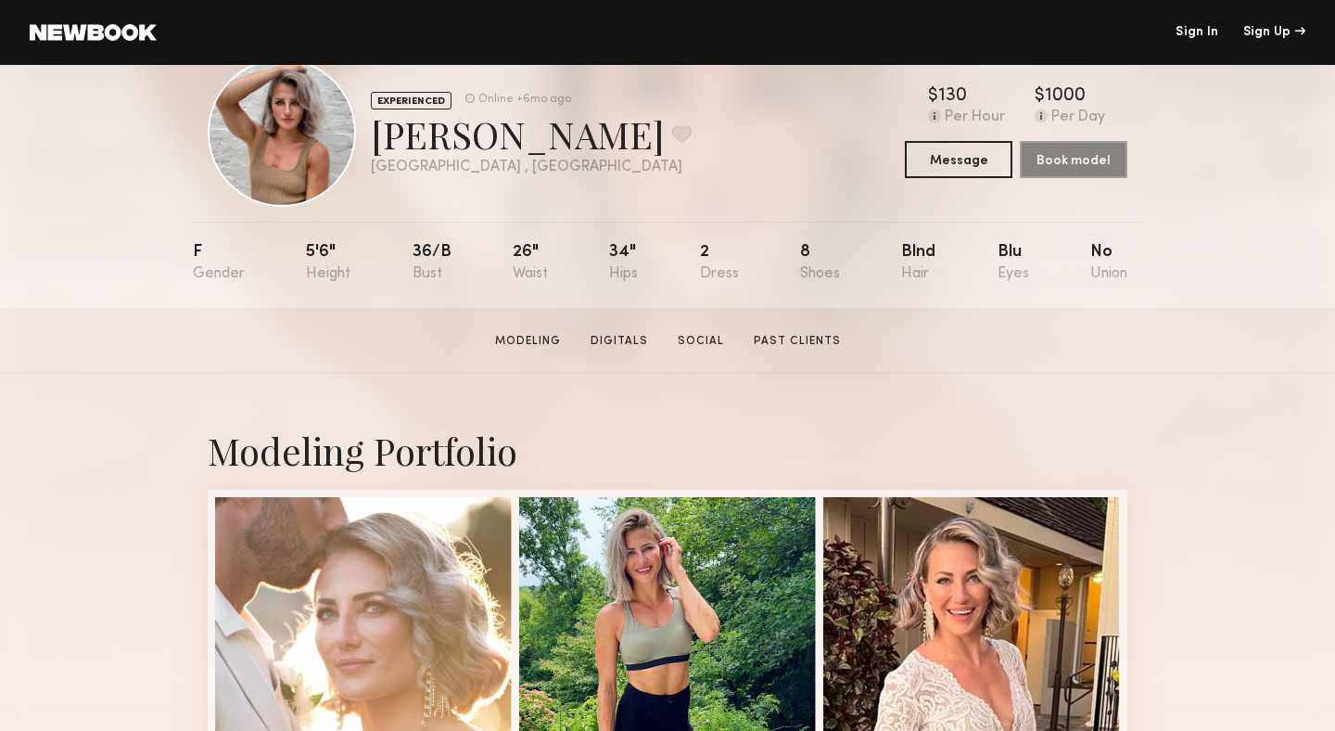
scroll to position [0, 0]
